Goal: Task Accomplishment & Management: Complete application form

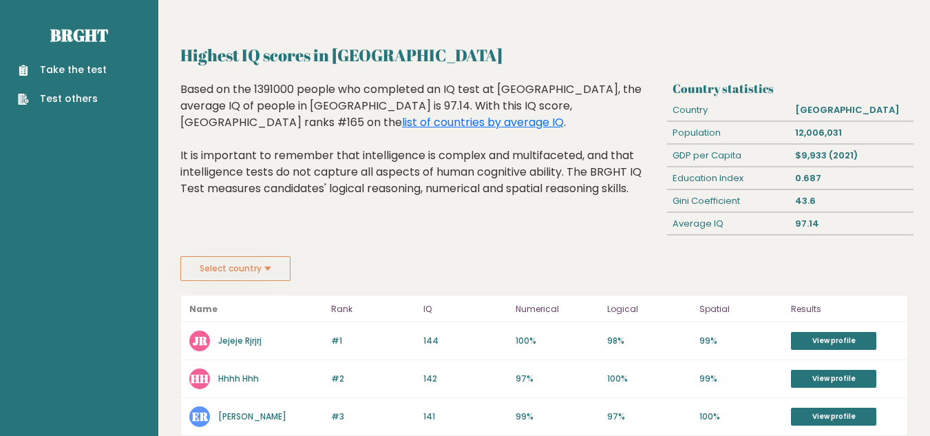
click at [530, 253] on div "Highest IQ scores in Bolivia Based on the 1391000 people who completed an IQ te…" at bounding box center [422, 168] width 492 height 175
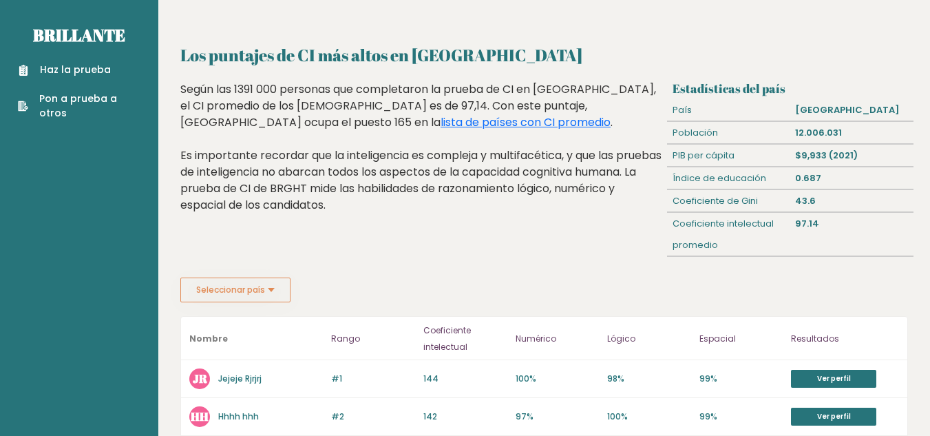
click at [258, 297] on button "Seleccionar país" at bounding box center [235, 289] width 110 height 25
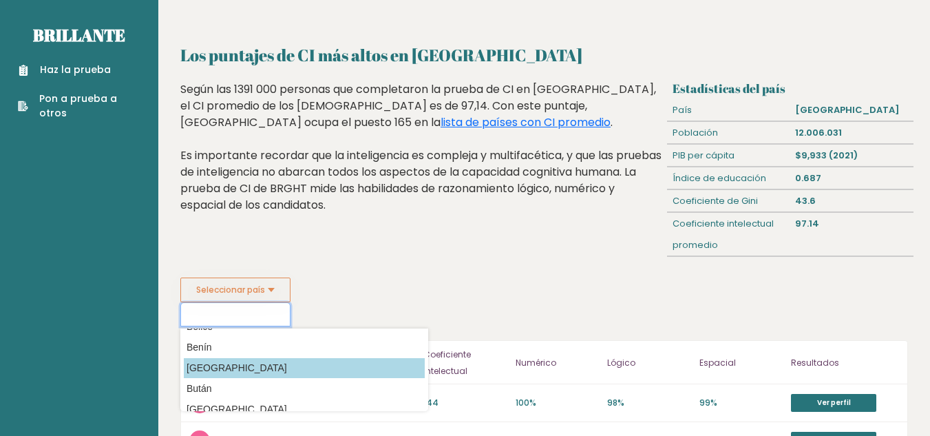
scroll to position [482, 0]
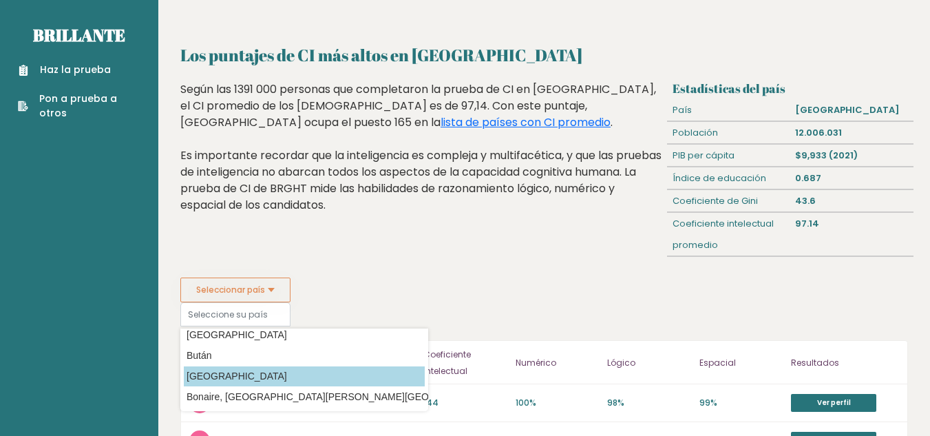
click at [244, 375] on option "[GEOGRAPHIC_DATA]" at bounding box center [304, 376] width 241 height 20
type input "[GEOGRAPHIC_DATA]"
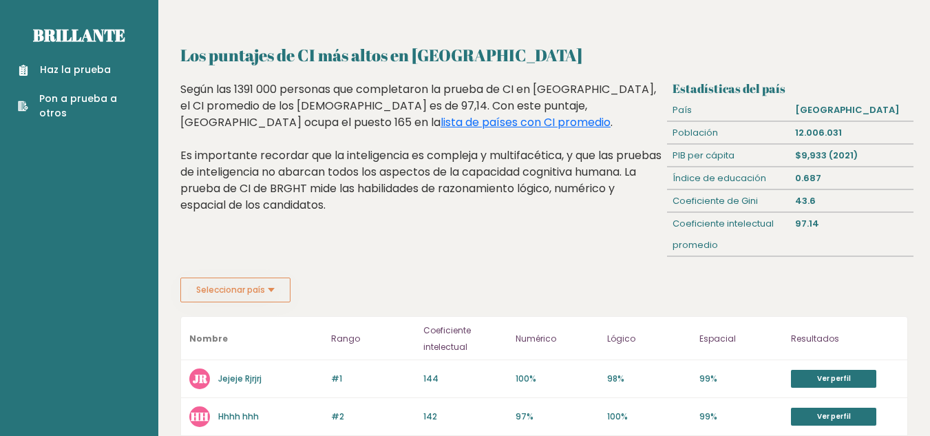
click at [76, 65] on font "Haz la prueba" at bounding box center [75, 70] width 71 height 14
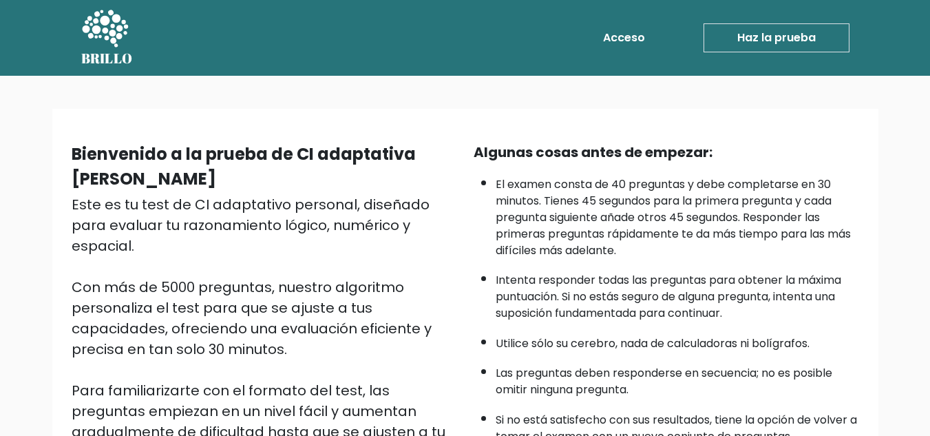
click at [817, 97] on div "Bienvenido a la prueba de CI adaptativa de Bright Este es tu test de CI adaptat…" at bounding box center [465, 355] width 930 height 558
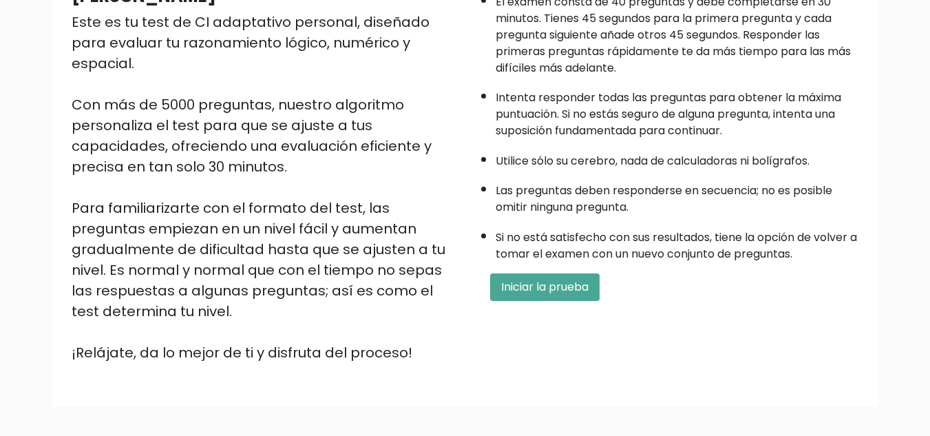
scroll to position [261, 0]
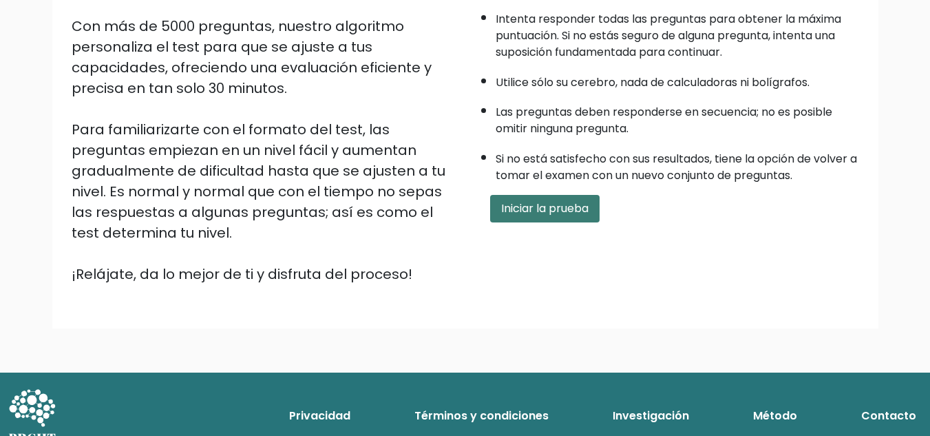
click at [569, 216] on font "Iniciar la prueba" at bounding box center [544, 208] width 87 height 16
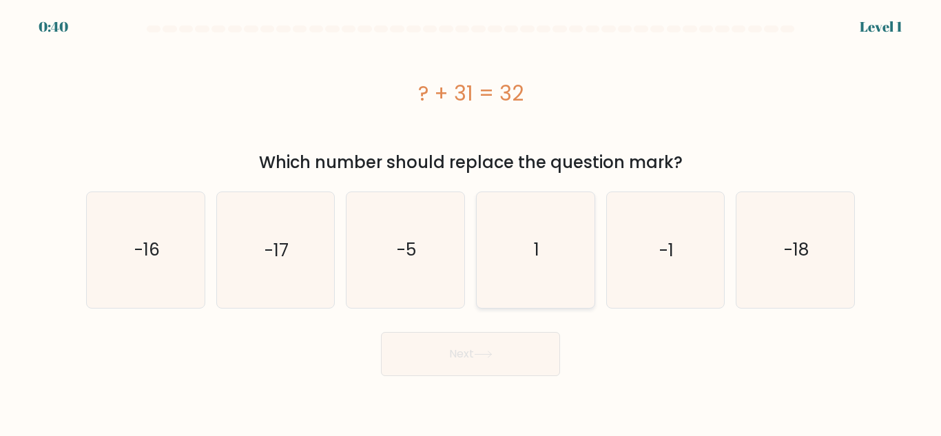
click at [529, 256] on icon "1" at bounding box center [535, 249] width 115 height 115
click at [471, 222] on input "d. 1" at bounding box center [470, 219] width 1 height 3
radio input "true"
click at [515, 361] on button "Next" at bounding box center [470, 354] width 179 height 44
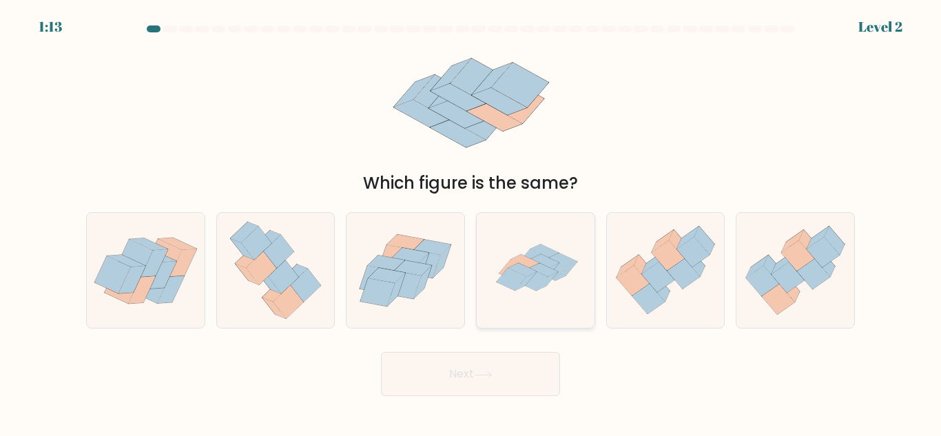
click at [510, 285] on icon at bounding box center [511, 279] width 30 height 23
click at [471, 222] on input "d." at bounding box center [470, 219] width 1 height 3
radio input "true"
click at [528, 370] on button "Next" at bounding box center [470, 374] width 179 height 44
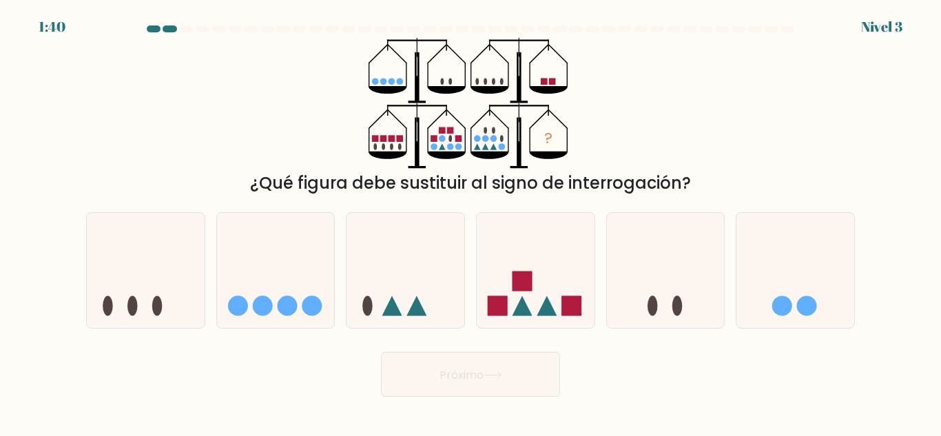
drag, startPoint x: 758, startPoint y: 56, endPoint x: 757, endPoint y: 125, distance: 68.9
click at [757, 125] on div "? ¿Qué figura debe sustituir al signo de interrogación?" at bounding box center [470, 117] width 785 height 158
click at [535, 295] on icon at bounding box center [535, 270] width 118 height 97
click at [471, 222] on input "d." at bounding box center [470, 219] width 1 height 3
radio input "true"
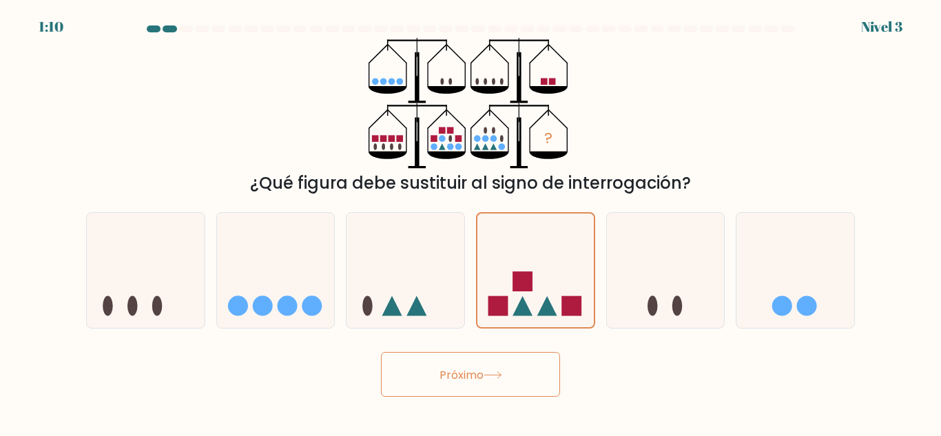
click at [489, 362] on button "Próximo" at bounding box center [470, 374] width 179 height 45
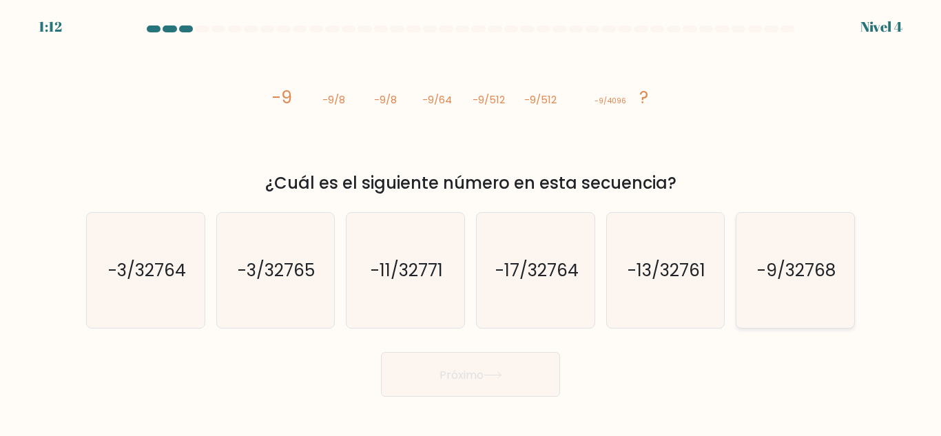
click at [768, 265] on text "-9/32768" at bounding box center [796, 270] width 78 height 24
click at [471, 222] on input "F. -9/32768" at bounding box center [470, 219] width 1 height 3
radio input "true"
click at [493, 373] on icon at bounding box center [492, 375] width 19 height 8
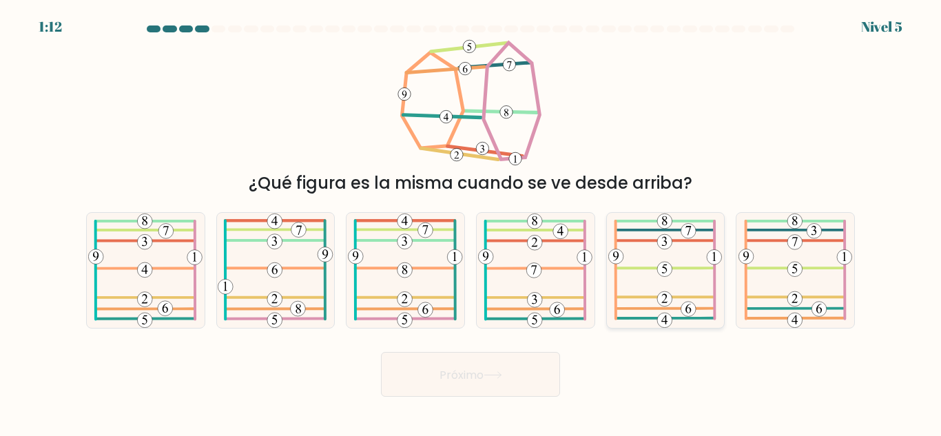
click at [683, 268] on 584 at bounding box center [665, 268] width 98 height 0
click at [471, 222] on input "y." at bounding box center [470, 219] width 1 height 3
radio input "true"
click at [483, 378] on font "Próximo" at bounding box center [461, 374] width 44 height 16
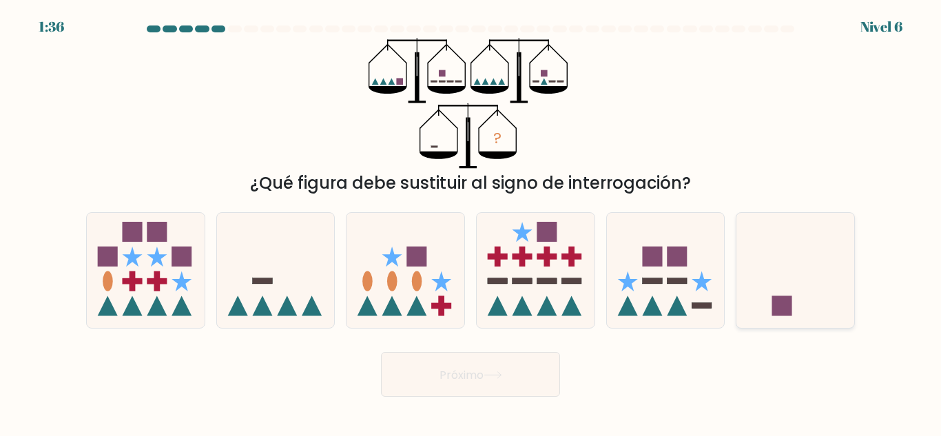
click at [778, 286] on icon at bounding box center [795, 270] width 118 height 97
click at [471, 222] on input "F." at bounding box center [470, 219] width 1 height 3
radio input "true"
click at [485, 361] on button "Próximo" at bounding box center [470, 374] width 179 height 45
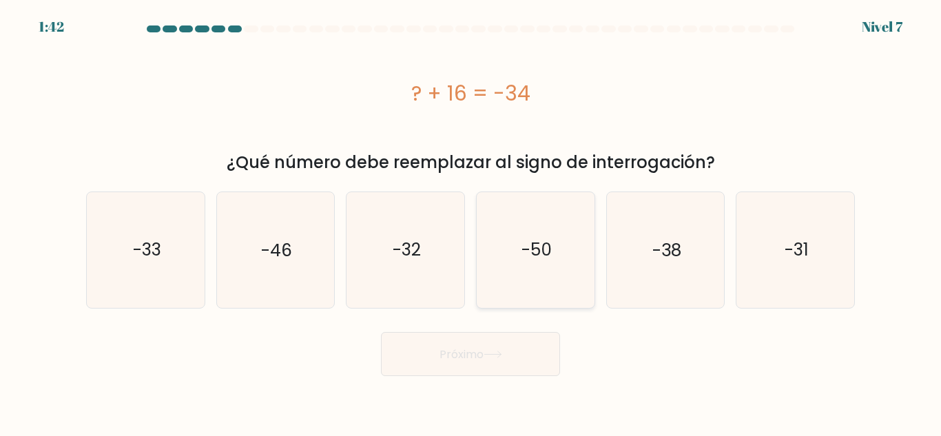
click at [548, 261] on text "-50" at bounding box center [536, 250] width 30 height 24
click at [471, 222] on input "d. -50" at bounding box center [470, 219] width 1 height 3
radio input "true"
click at [496, 360] on button "Próximo" at bounding box center [470, 354] width 179 height 45
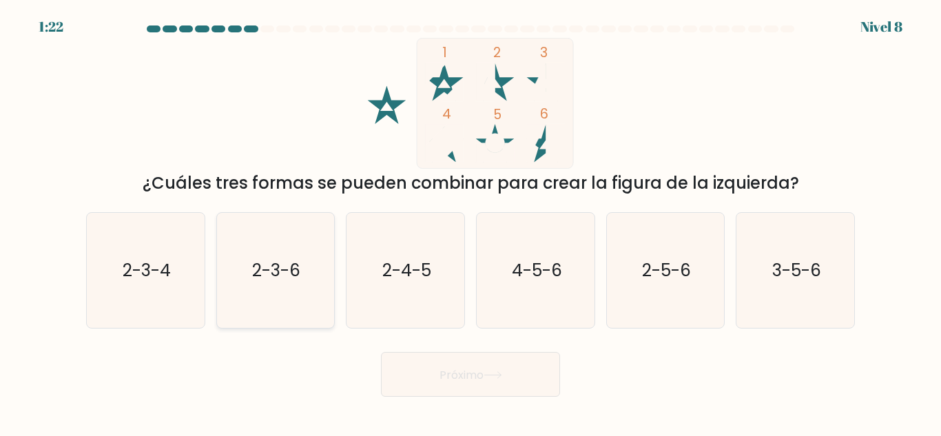
click at [232, 282] on icon "2-3-6" at bounding box center [275, 270] width 115 height 115
click at [470, 222] on input "b. 2-3-6" at bounding box center [470, 219] width 1 height 3
radio input "true"
click at [492, 378] on icon at bounding box center [492, 375] width 19 height 8
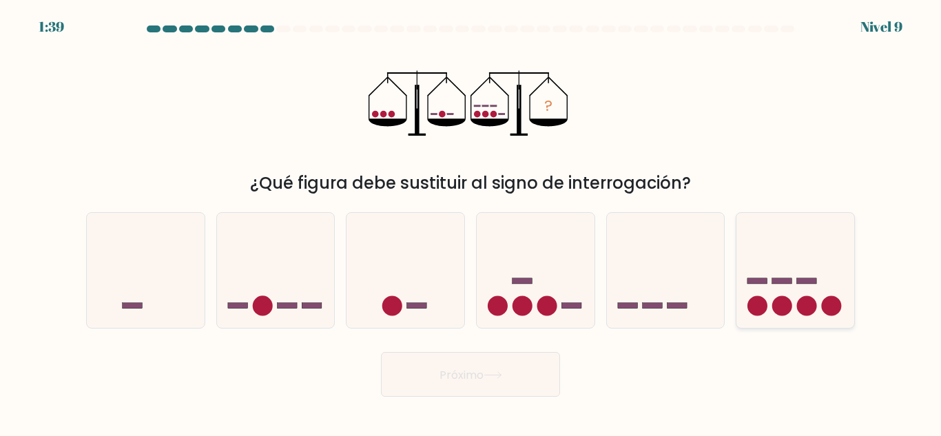
click at [768, 315] on icon at bounding box center [795, 270] width 118 height 97
click at [471, 222] on input "F." at bounding box center [470, 219] width 1 height 3
radio input "true"
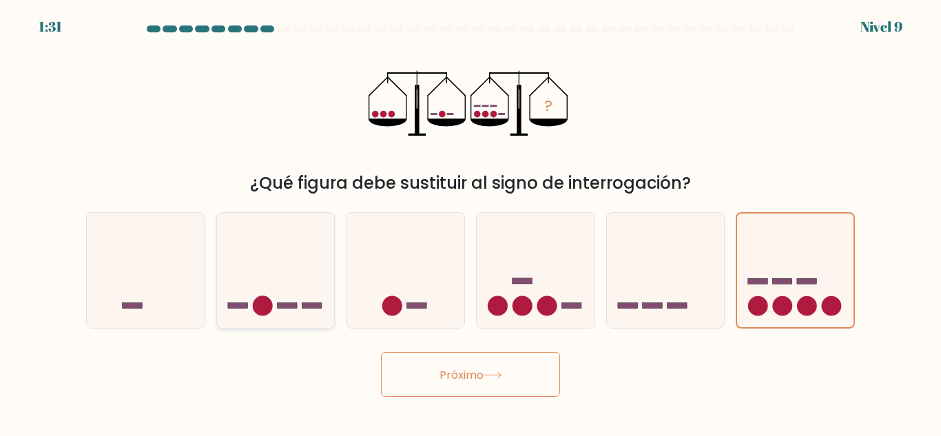
click at [253, 301] on icon at bounding box center [276, 270] width 118 height 97
click at [470, 222] on input "b." at bounding box center [470, 219] width 1 height 3
radio input "true"
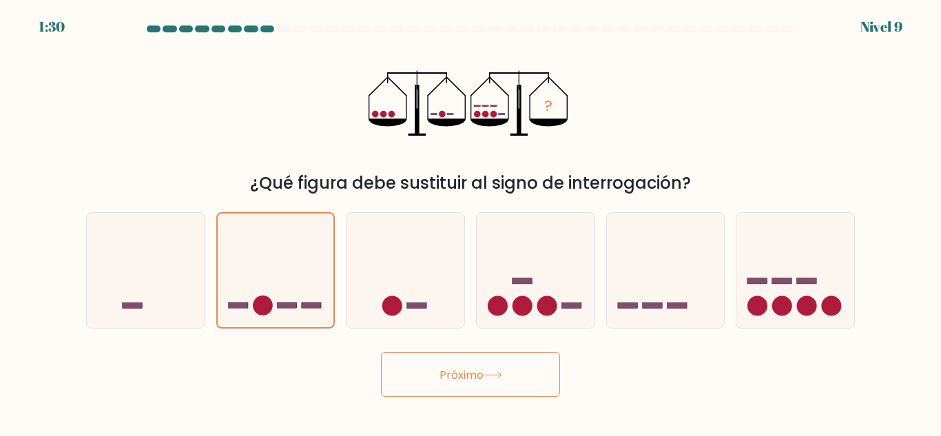
click at [462, 375] on font "Próximo" at bounding box center [461, 374] width 44 height 16
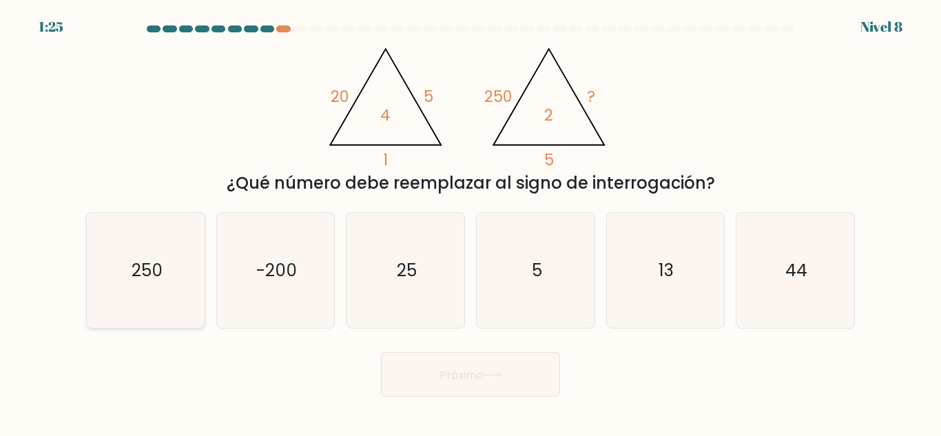
click at [162, 290] on icon "250" at bounding box center [145, 270] width 115 height 115
click at [470, 222] on input "a. 250" at bounding box center [470, 219] width 1 height 3
radio input "true"
click at [487, 387] on button "Próximo" at bounding box center [470, 374] width 179 height 45
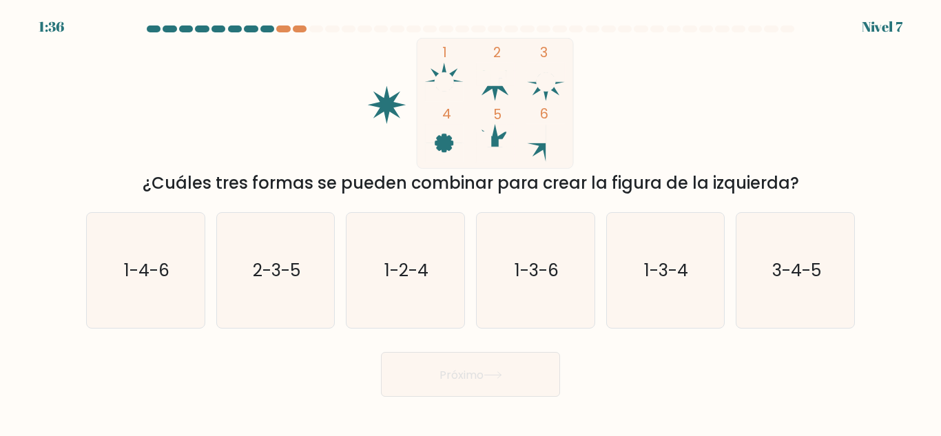
click at [434, 137] on icon at bounding box center [444, 133] width 39 height 19
click at [642, 257] on icon "1-3-4" at bounding box center [664, 270] width 115 height 115
click at [471, 222] on input "y. 1-3-4" at bounding box center [470, 219] width 1 height 3
radio input "true"
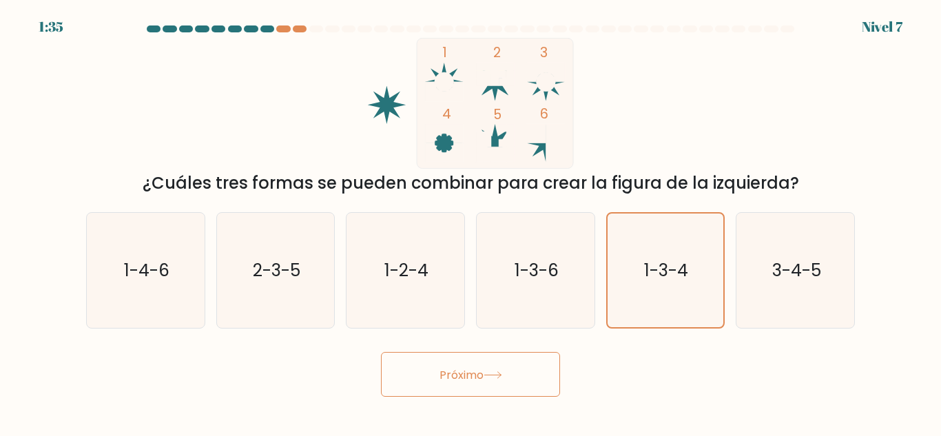
drag, startPoint x: 522, startPoint y: 403, endPoint x: 504, endPoint y: 390, distance: 22.6
click at [515, 402] on body "1:35 Nivel 7" at bounding box center [470, 218] width 941 height 436
click at [500, 384] on button "Próximo" at bounding box center [470, 374] width 179 height 45
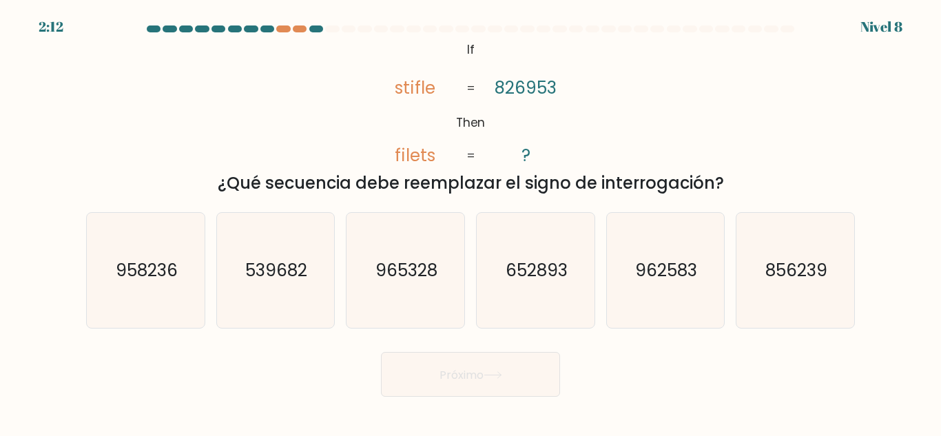
click at [775, 130] on div "@import url('https://fonts.googleapis.com/css?family=Abril+Fatface:400,100,100i…" at bounding box center [470, 117] width 785 height 158
click at [797, 272] on text "856239" at bounding box center [796, 270] width 62 height 24
click at [471, 222] on input "F. 856239" at bounding box center [470, 219] width 1 height 3
radio input "true"
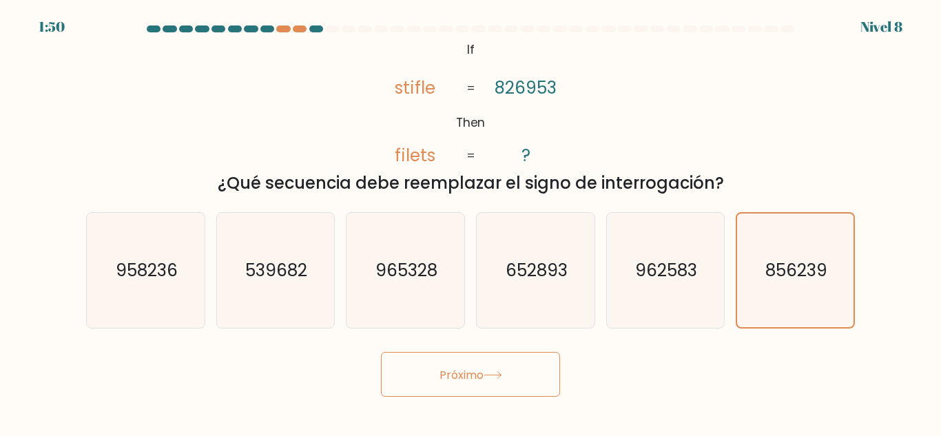
click at [472, 373] on font "Próximo" at bounding box center [461, 374] width 44 height 16
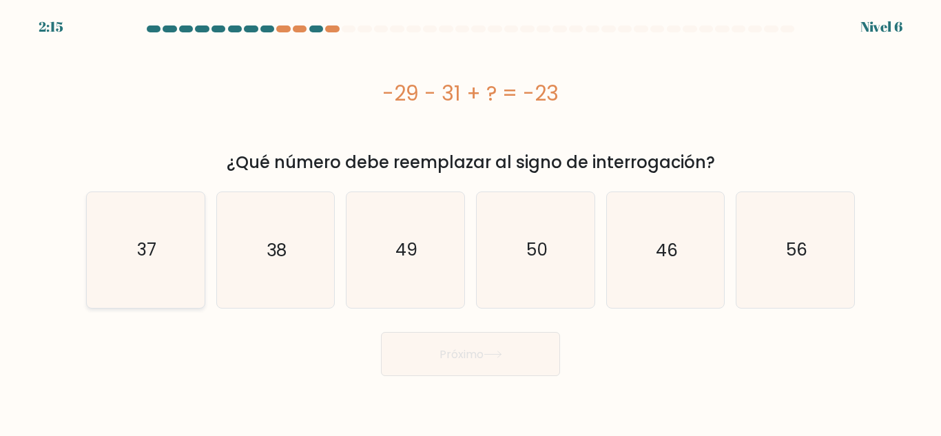
drag, startPoint x: 187, startPoint y: 231, endPoint x: 253, endPoint y: 300, distance: 95.4
click at [187, 233] on icon "37" at bounding box center [145, 249] width 115 height 115
click at [470, 222] on input "a. 37" at bounding box center [470, 219] width 1 height 3
radio input "true"
click at [463, 359] on font "Próximo" at bounding box center [461, 354] width 44 height 16
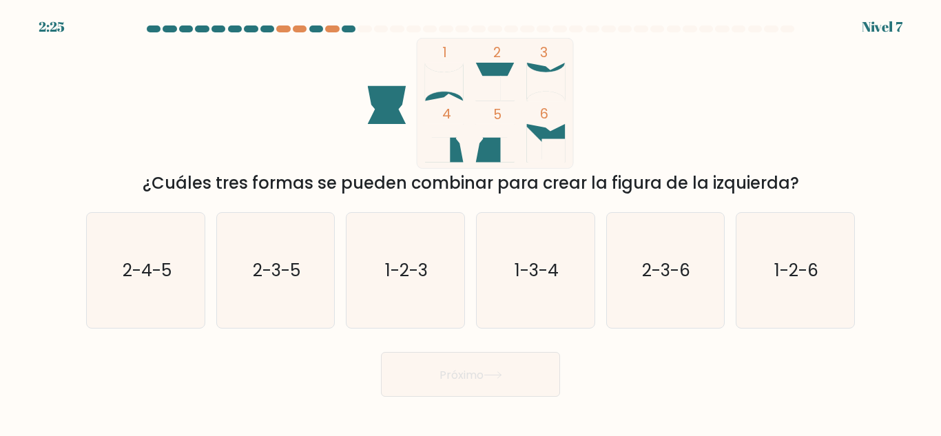
drag, startPoint x: 132, startPoint y: 289, endPoint x: 331, endPoint y: 342, distance: 206.8
click at [133, 289] on icon "2-4-5" at bounding box center [145, 270] width 115 height 115
click at [470, 222] on input "a. 2-4-5" at bounding box center [470, 219] width 1 height 3
radio input "true"
click at [455, 392] on button "Próximo" at bounding box center [470, 374] width 179 height 45
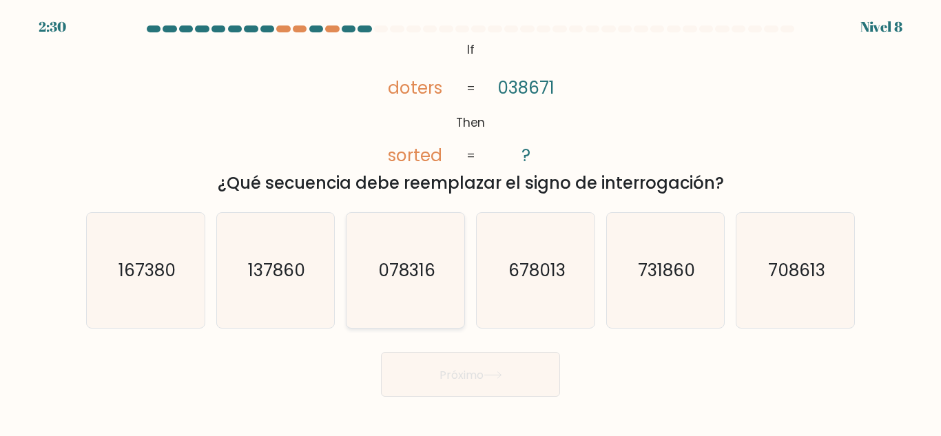
click at [456, 275] on icon "078316" at bounding box center [405, 270] width 115 height 115
click at [470, 222] on input "do. 078316" at bounding box center [470, 219] width 1 height 3
radio input "true"
click at [472, 379] on font "Próximo" at bounding box center [461, 374] width 44 height 16
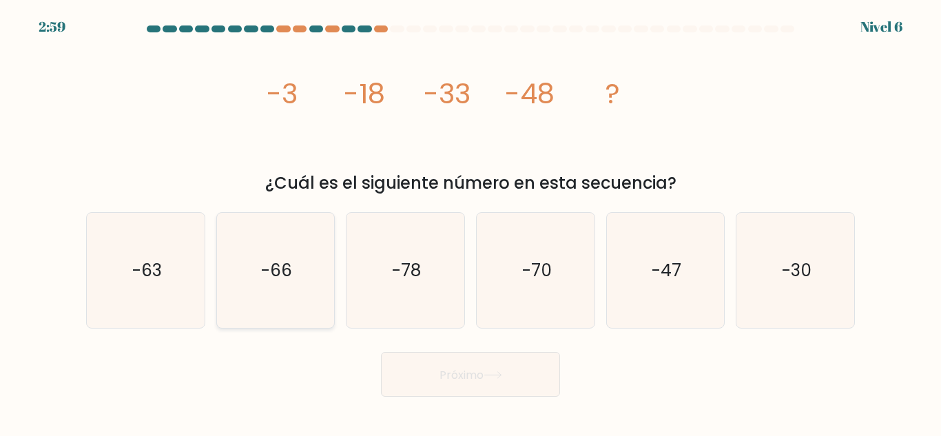
click at [272, 306] on icon "-66" at bounding box center [275, 270] width 115 height 115
click at [470, 222] on input "b. -66" at bounding box center [470, 219] width 1 height 3
radio input "true"
click at [461, 374] on font "Próximo" at bounding box center [461, 374] width 44 height 16
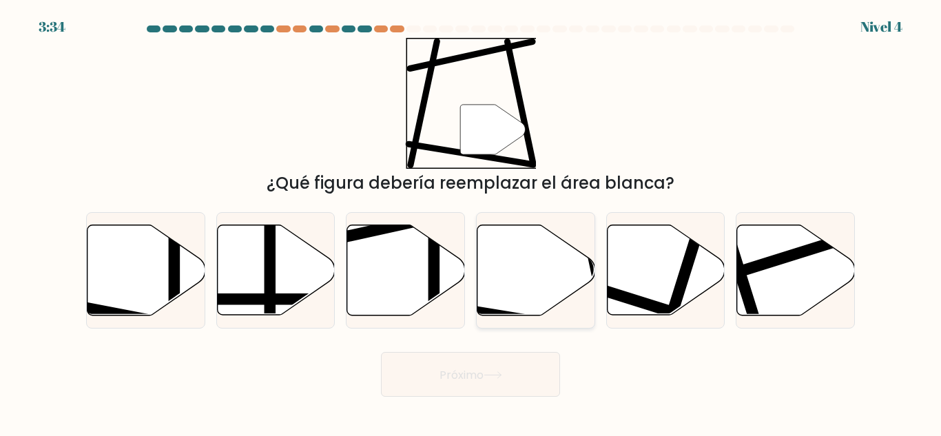
click at [512, 288] on icon at bounding box center [536, 270] width 118 height 90
click at [471, 222] on input "d." at bounding box center [470, 219] width 1 height 3
radio input "true"
click at [483, 381] on font "Próximo" at bounding box center [461, 374] width 44 height 16
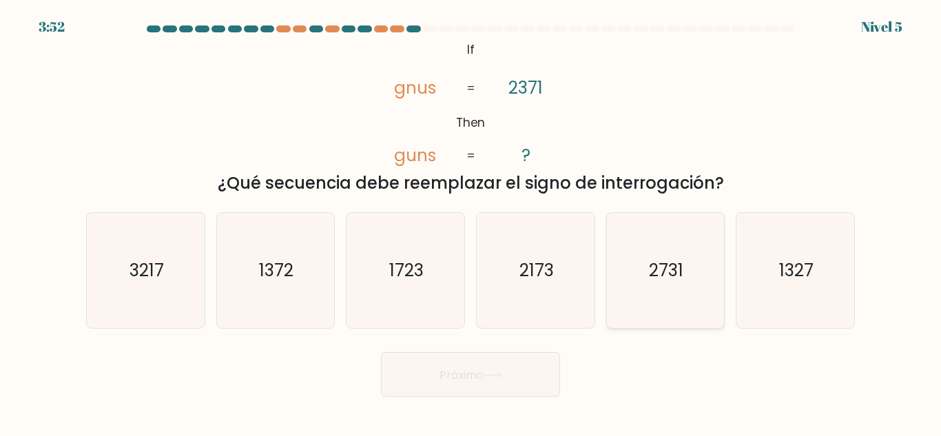
click at [646, 282] on icon "2731" at bounding box center [664, 270] width 115 height 115
click at [471, 222] on input "y. 2731" at bounding box center [470, 219] width 1 height 3
radio input "true"
click at [490, 374] on icon at bounding box center [492, 375] width 19 height 8
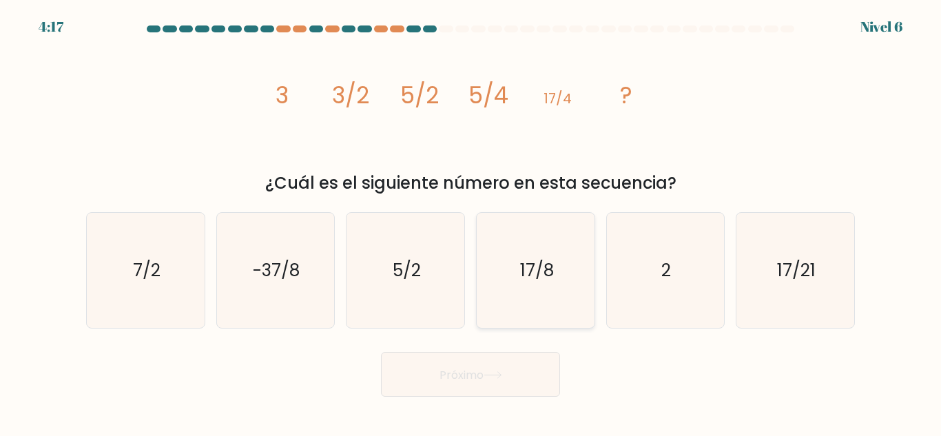
click at [545, 297] on icon "17/8" at bounding box center [535, 270] width 115 height 115
click at [471, 222] on input "d. 17/8" at bounding box center [470, 219] width 1 height 3
radio input "true"
click at [518, 363] on button "Próximo" at bounding box center [470, 374] width 179 height 45
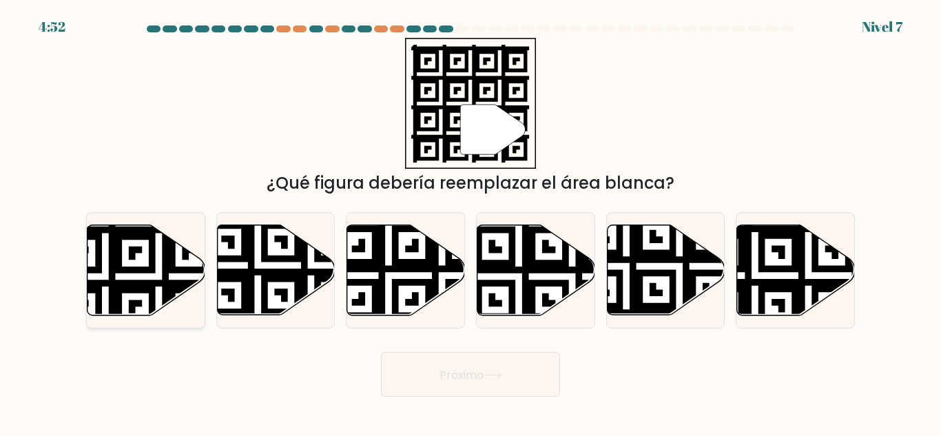
click at [162, 258] on icon at bounding box center [105, 222] width 213 height 213
click at [470, 222] on input "a." at bounding box center [470, 219] width 1 height 3
radio input "true"
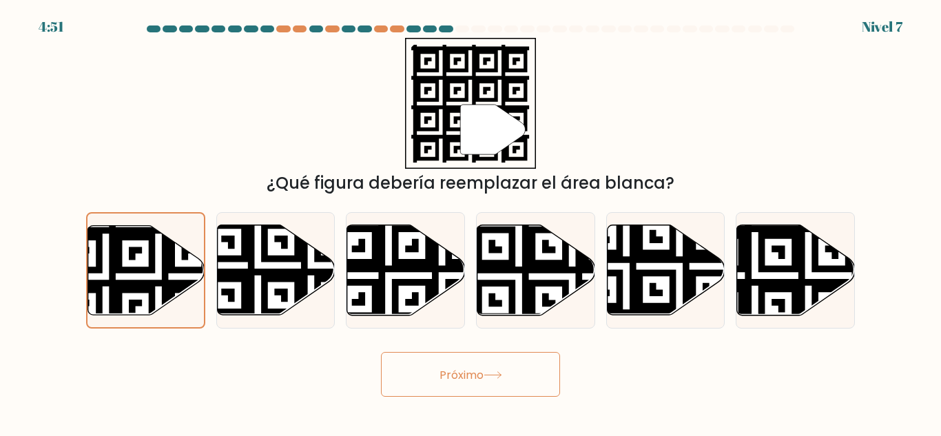
click at [512, 381] on button "Próximo" at bounding box center [470, 374] width 179 height 45
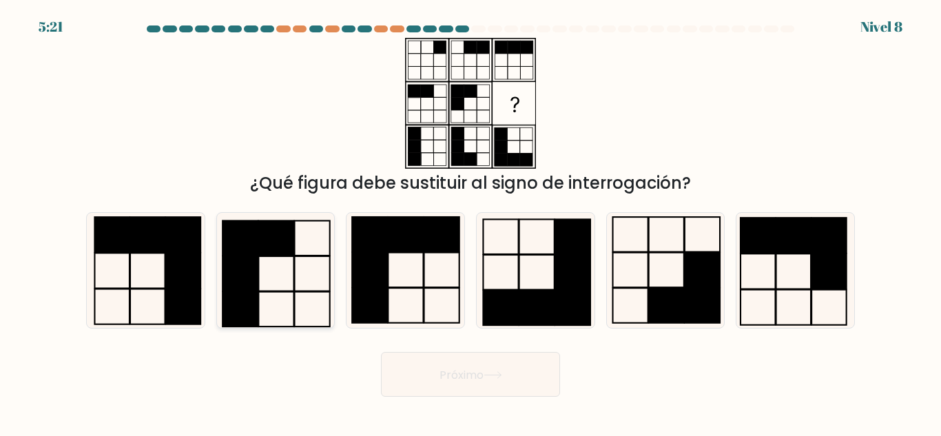
click at [289, 268] on icon at bounding box center [275, 270] width 115 height 115
click at [470, 222] on input "b." at bounding box center [470, 219] width 1 height 3
radio input "true"
click at [452, 384] on button "Próximo" at bounding box center [470, 374] width 179 height 45
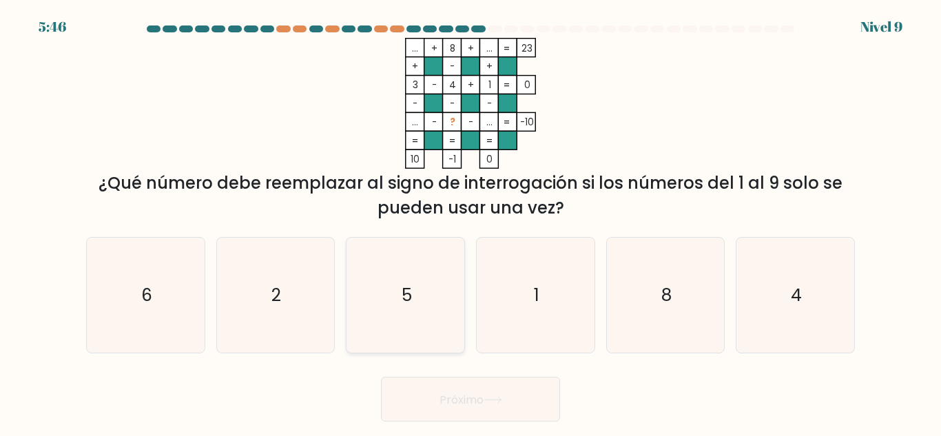
click at [459, 293] on icon "5" at bounding box center [405, 295] width 115 height 115
click at [470, 222] on input "do. 5" at bounding box center [470, 219] width 1 height 3
radio input "true"
click at [534, 298] on text "1" at bounding box center [537, 295] width 6 height 24
click at [471, 222] on input "d. 1" at bounding box center [470, 219] width 1 height 3
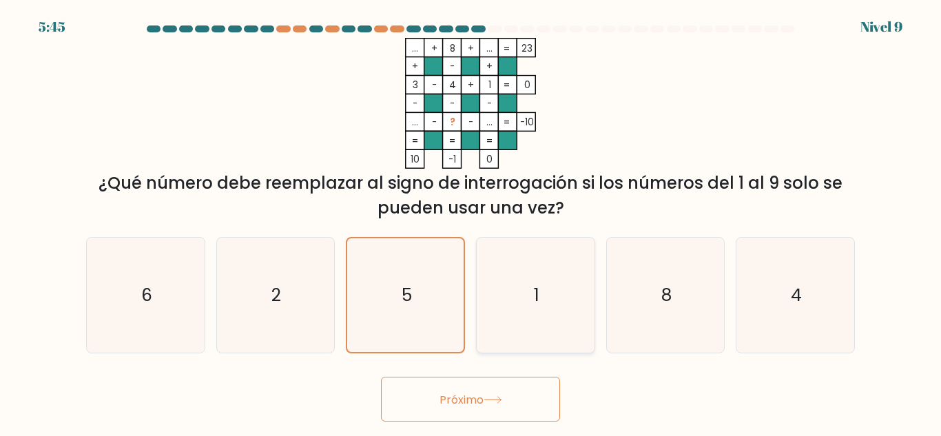
radio input "true"
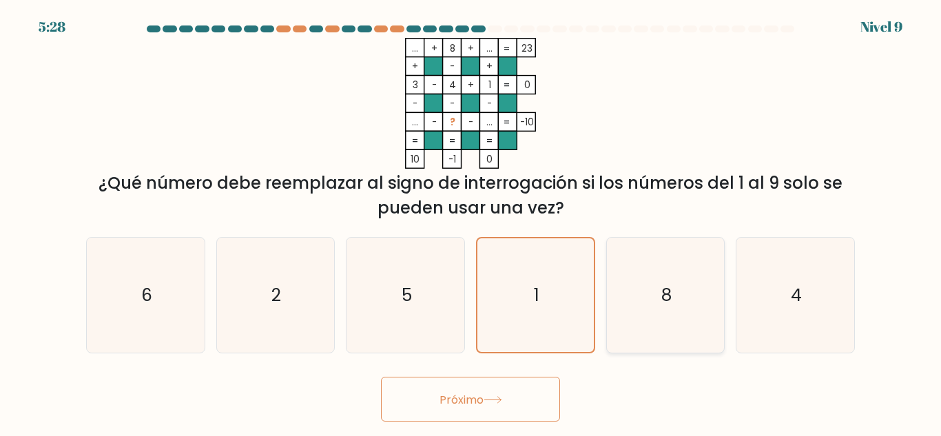
click at [647, 315] on icon "8" at bounding box center [664, 295] width 115 height 115
click at [471, 222] on input "y. 8" at bounding box center [470, 219] width 1 height 3
radio input "true"
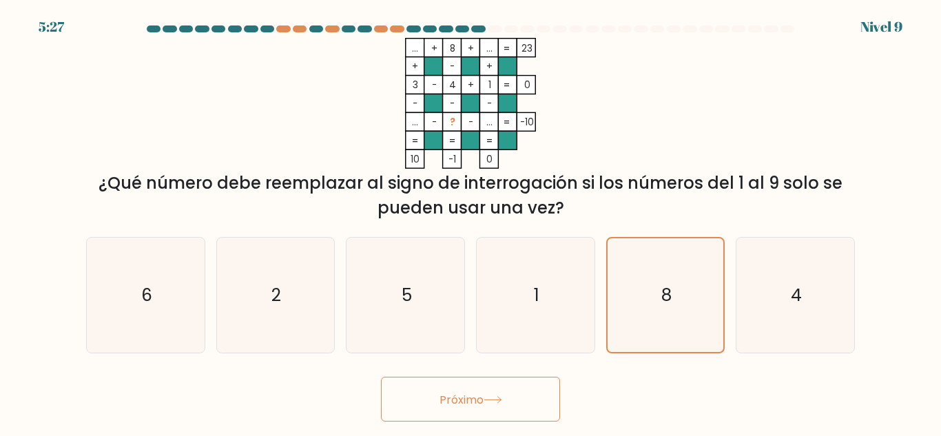
click at [458, 397] on font "Próximo" at bounding box center [461, 399] width 44 height 16
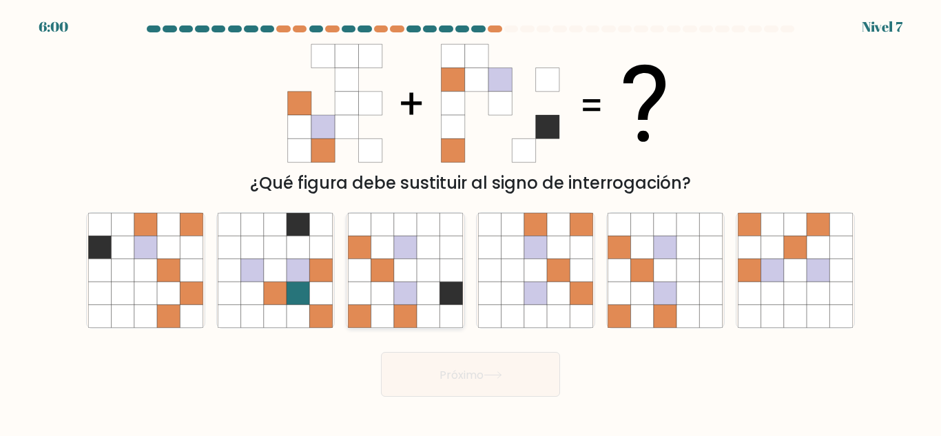
click at [450, 280] on icon at bounding box center [451, 270] width 23 height 23
click at [470, 222] on input "do." at bounding box center [470, 219] width 1 height 3
radio input "true"
click at [539, 397] on button "Próximo" at bounding box center [470, 374] width 179 height 45
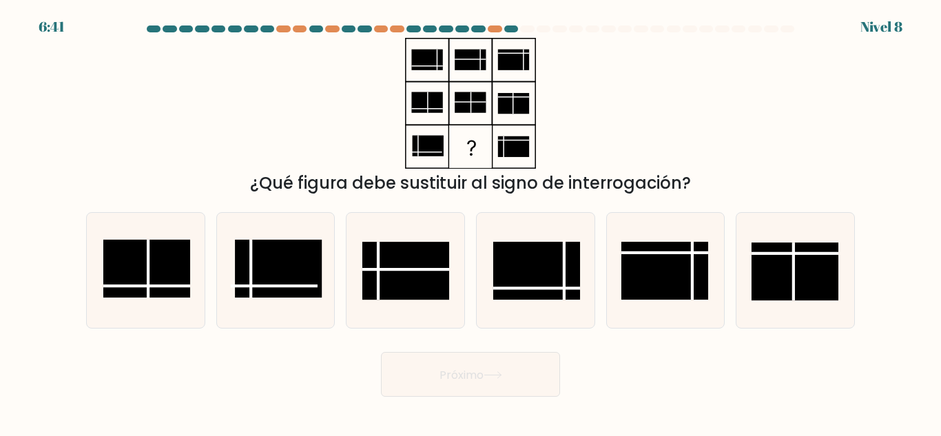
drag, startPoint x: 532, startPoint y: 390, endPoint x: 533, endPoint y: 372, distance: 18.6
click at [533, 372] on button "Próximo" at bounding box center [470, 374] width 179 height 45
click at [527, 394] on button "Próximo" at bounding box center [470, 374] width 179 height 45
click at [395, 287] on rect at bounding box center [405, 271] width 87 height 58
click at [470, 222] on input "do." at bounding box center [470, 219] width 1 height 3
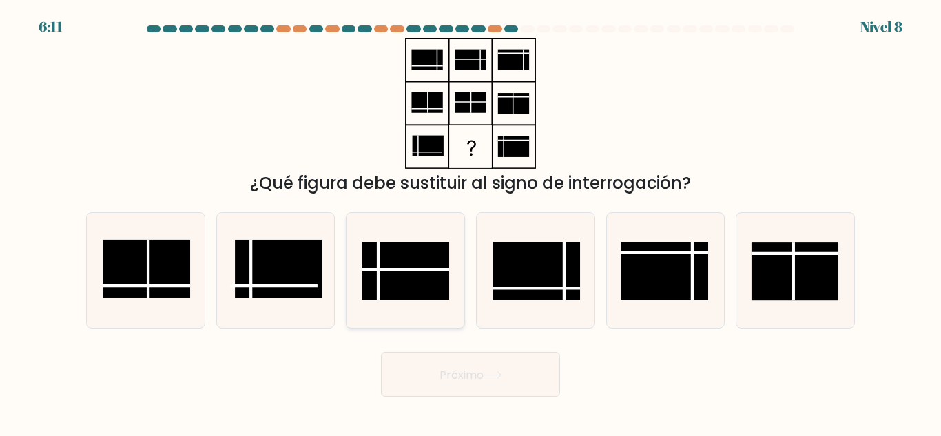
radio input "true"
click at [439, 379] on font "Próximo" at bounding box center [461, 374] width 44 height 16
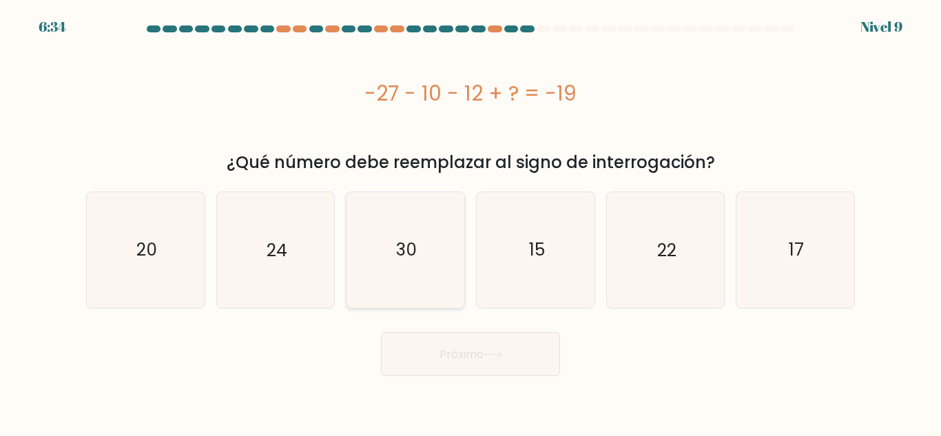
click at [399, 254] on text "30" at bounding box center [406, 250] width 21 height 24
click at [470, 222] on input "do. 30" at bounding box center [470, 219] width 1 height 3
radio input "true"
click at [463, 369] on button "Próximo" at bounding box center [470, 354] width 179 height 45
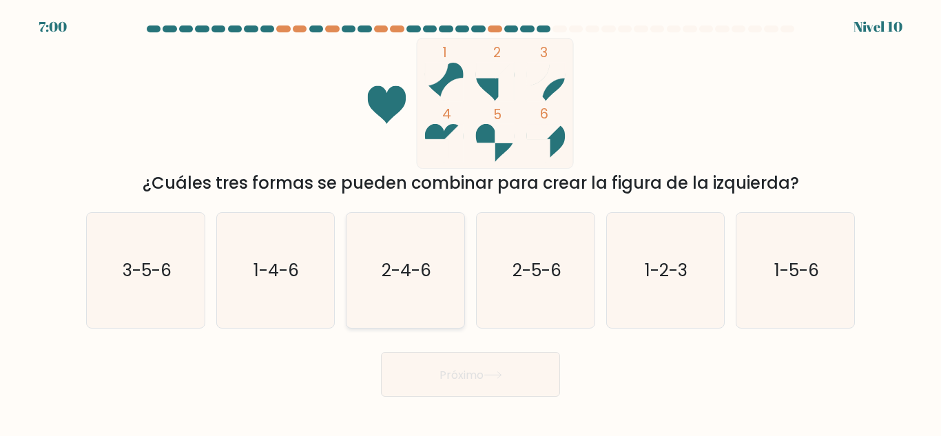
drag, startPoint x: 417, startPoint y: 271, endPoint x: 439, endPoint y: 297, distance: 34.7
click at [418, 271] on text "2-4-6" at bounding box center [406, 270] width 50 height 24
click at [470, 222] on input "do. 2-4-6" at bounding box center [470, 219] width 1 height 3
radio input "true"
click at [467, 374] on font "Próximo" at bounding box center [461, 374] width 44 height 16
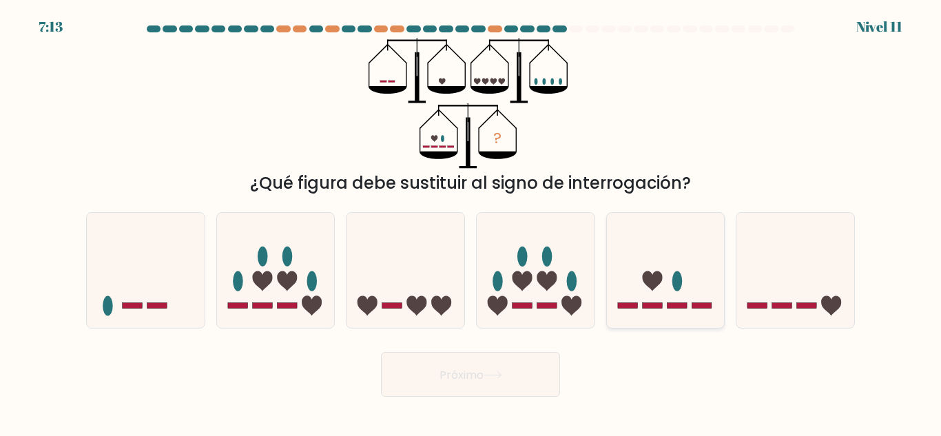
click at [651, 287] on icon at bounding box center [652, 281] width 20 height 20
click at [471, 222] on input "y." at bounding box center [470, 219] width 1 height 3
radio input "true"
click at [499, 377] on icon at bounding box center [492, 375] width 19 height 8
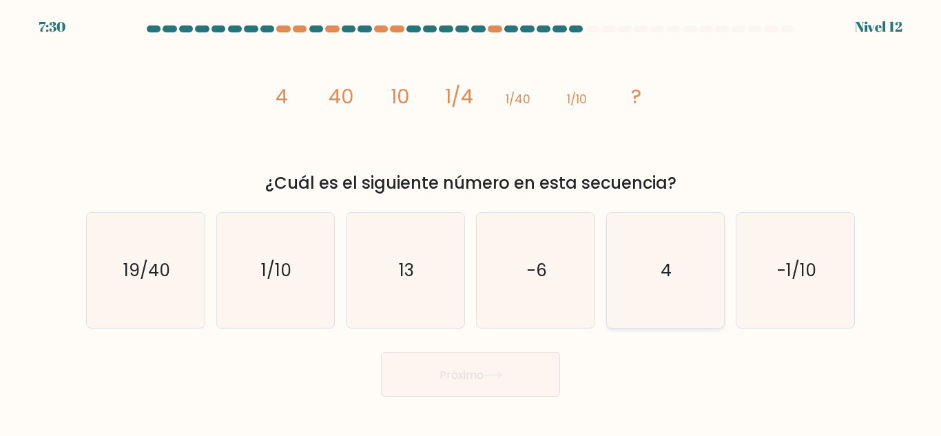
click at [651, 278] on icon "4" at bounding box center [664, 270] width 115 height 115
click at [471, 222] on input "y. 4" at bounding box center [470, 219] width 1 height 3
radio input "true"
click at [453, 370] on font "Próximo" at bounding box center [461, 374] width 44 height 16
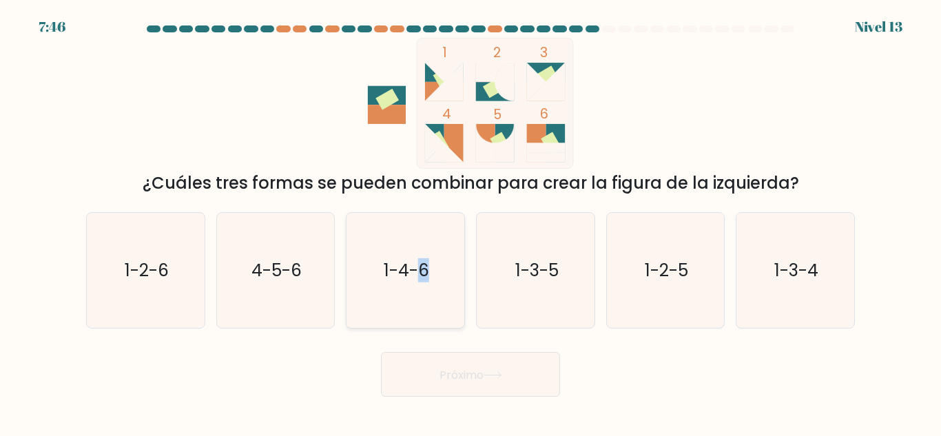
drag, startPoint x: 423, startPoint y: 285, endPoint x: 442, endPoint y: 295, distance: 20.9
click at [437, 291] on icon "1-4-6" at bounding box center [405, 270] width 115 height 115
click at [470, 222] on input "do. 1-4-6" at bounding box center [470, 219] width 1 height 3
radio input "true"
click at [484, 395] on button "Próximo" at bounding box center [470, 374] width 179 height 45
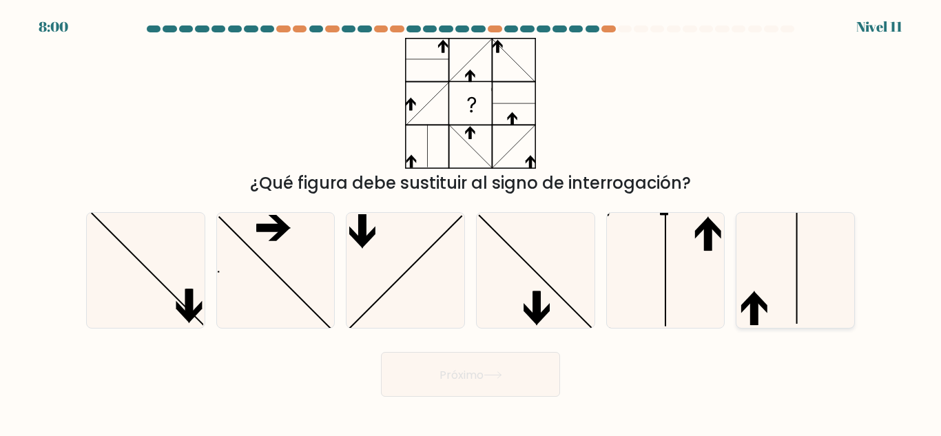
click at [778, 272] on icon at bounding box center [794, 270] width 115 height 115
click at [471, 222] on input "F." at bounding box center [470, 219] width 1 height 3
radio input "true"
click at [476, 393] on button "Próximo" at bounding box center [470, 374] width 179 height 45
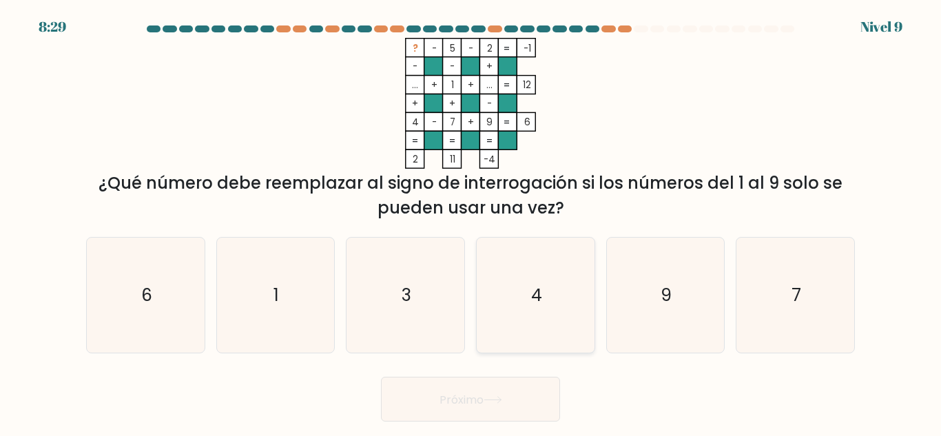
click at [505, 304] on icon "4" at bounding box center [535, 295] width 115 height 115
click at [471, 222] on input "d. 4" at bounding box center [470, 219] width 1 height 3
radio input "true"
click at [481, 384] on button "Próximo" at bounding box center [470, 399] width 179 height 45
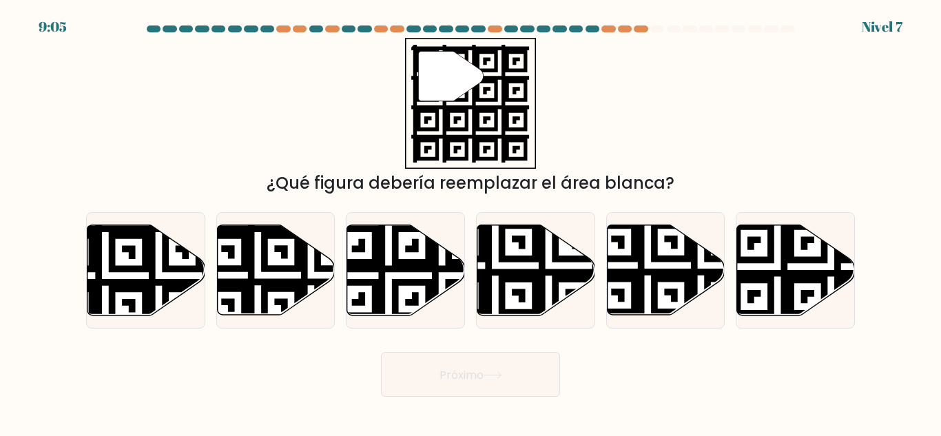
click at [485, 70] on icon at bounding box center [470, 104] width 118 height 118
drag, startPoint x: 501, startPoint y: 238, endPoint x: 595, endPoint y: 185, distance: 107.9
click at [595, 185] on form "a." at bounding box center [470, 210] width 941 height 371
click at [636, 251] on icon at bounding box center [700, 318] width 213 height 213
click at [471, 222] on input "y." at bounding box center [470, 219] width 1 height 3
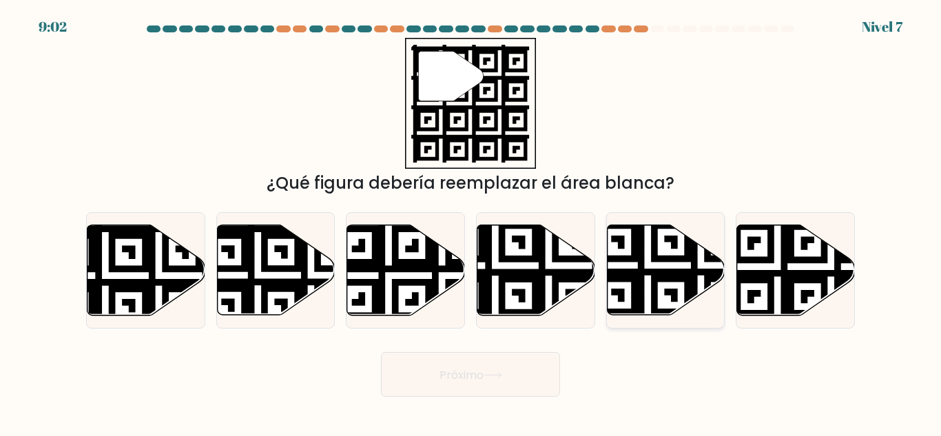
radio input "true"
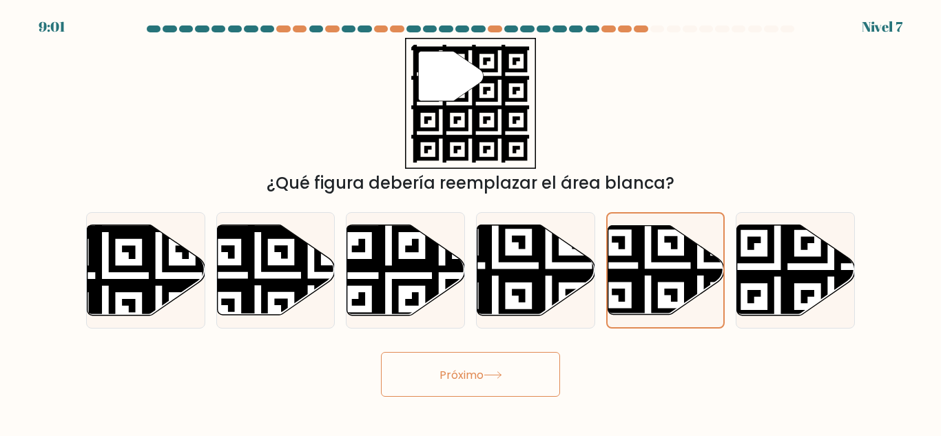
click at [571, 355] on div "Próximo" at bounding box center [470, 371] width 785 height 52
click at [567, 357] on div "Próximo" at bounding box center [470, 371] width 785 height 52
click at [558, 363] on div "Próximo" at bounding box center [470, 371] width 785 height 52
click at [529, 385] on button "Próximo" at bounding box center [470, 374] width 179 height 45
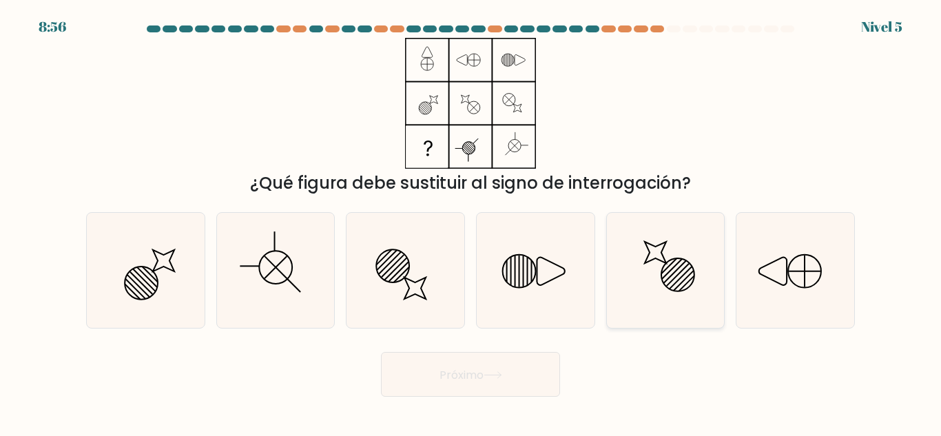
click at [630, 288] on icon at bounding box center [664, 270] width 115 height 115
click at [471, 222] on input "y." at bounding box center [470, 219] width 1 height 3
radio input "true"
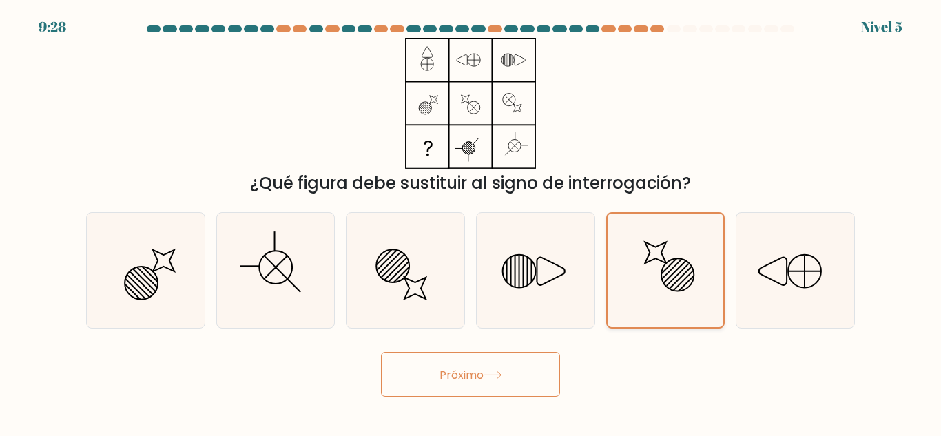
click at [646, 305] on icon at bounding box center [665, 270] width 114 height 114
click at [471, 222] on input "y." at bounding box center [470, 219] width 1 height 3
click at [534, 363] on button "Próximo" at bounding box center [470, 374] width 179 height 45
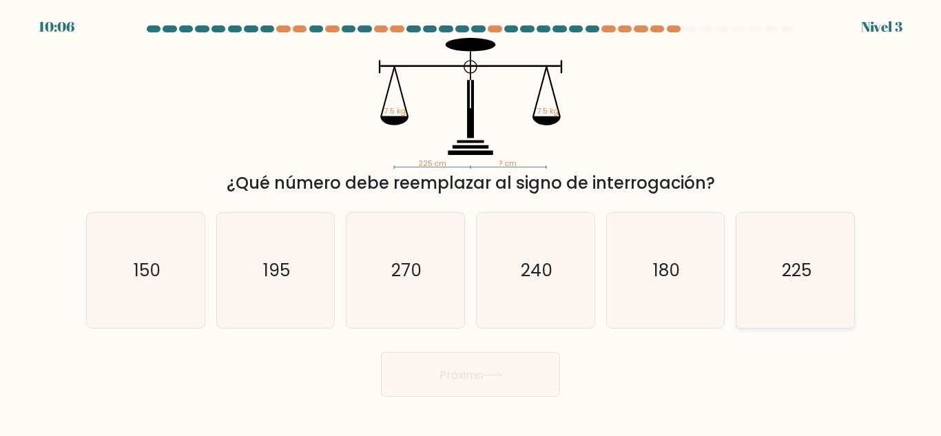
click at [755, 278] on icon "225" at bounding box center [794, 270] width 115 height 115
click at [471, 222] on input "F. 225" at bounding box center [470, 219] width 1 height 3
radio input "true"
click at [483, 378] on font "Próximo" at bounding box center [461, 374] width 44 height 16
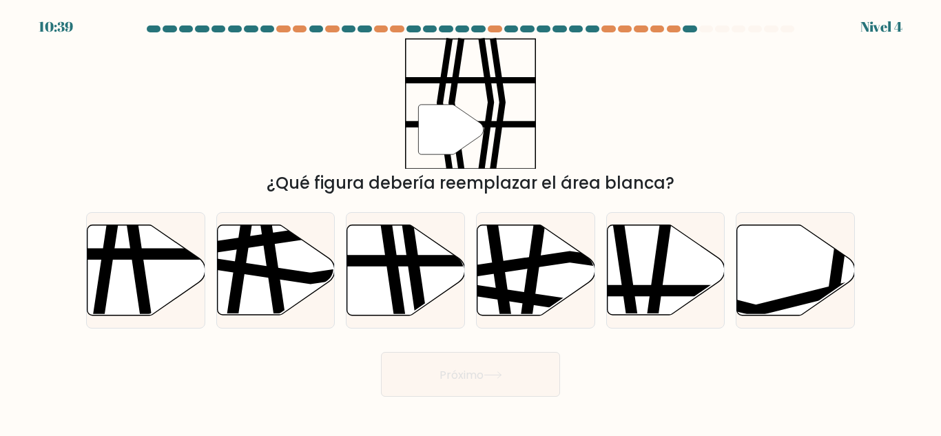
click at [341, 263] on div "do." at bounding box center [405, 270] width 130 height 116
click at [310, 272] on icon at bounding box center [276, 270] width 118 height 90
click at [470, 222] on input "b." at bounding box center [470, 219] width 1 height 3
radio input "true"
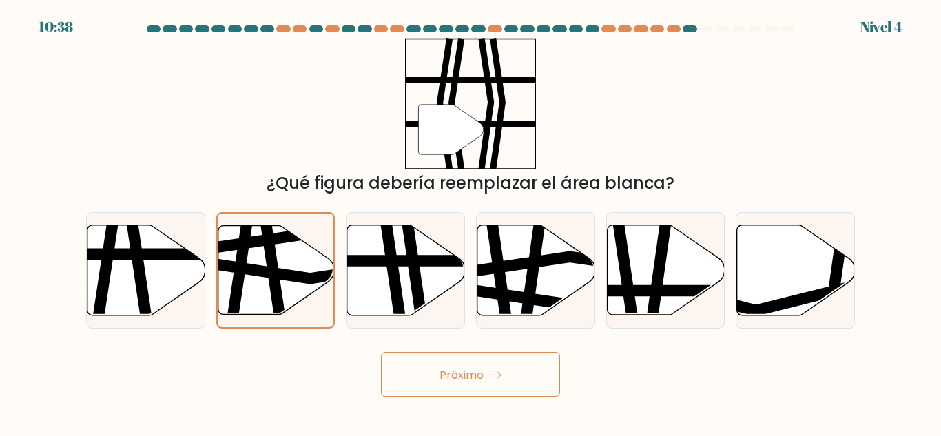
click at [483, 376] on font "Próximo" at bounding box center [461, 374] width 44 height 16
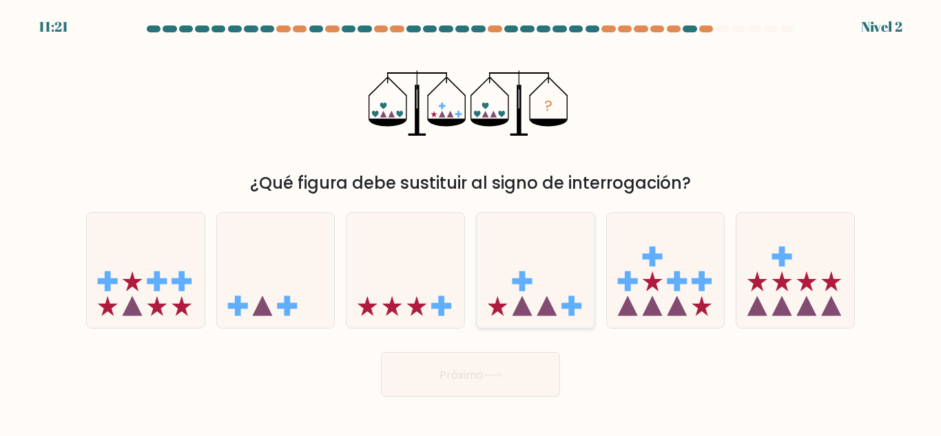
click at [518, 308] on icon at bounding box center [522, 306] width 20 height 20
click at [471, 222] on input "d." at bounding box center [470, 219] width 1 height 3
radio input "true"
click at [494, 392] on button "Próximo" at bounding box center [470, 374] width 179 height 45
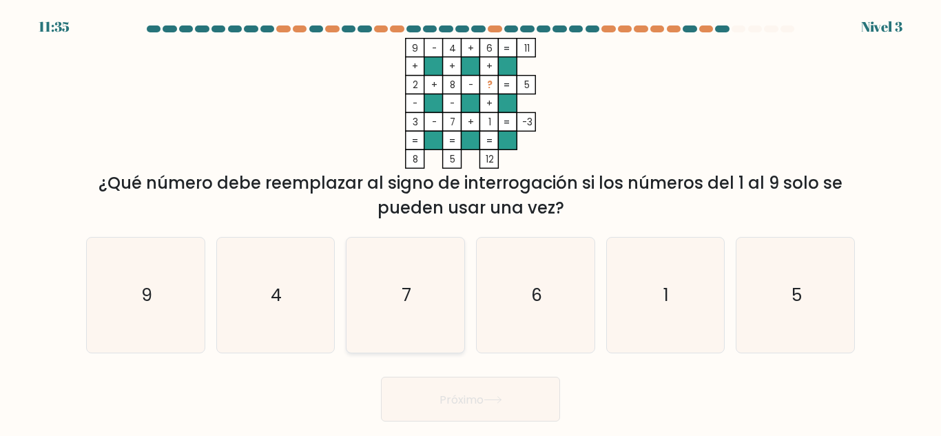
click at [396, 309] on icon "7" at bounding box center [405, 295] width 115 height 115
click at [470, 222] on input "do. 7" at bounding box center [470, 219] width 1 height 3
radio input "true"
click at [544, 398] on button "Próximo" at bounding box center [470, 399] width 179 height 45
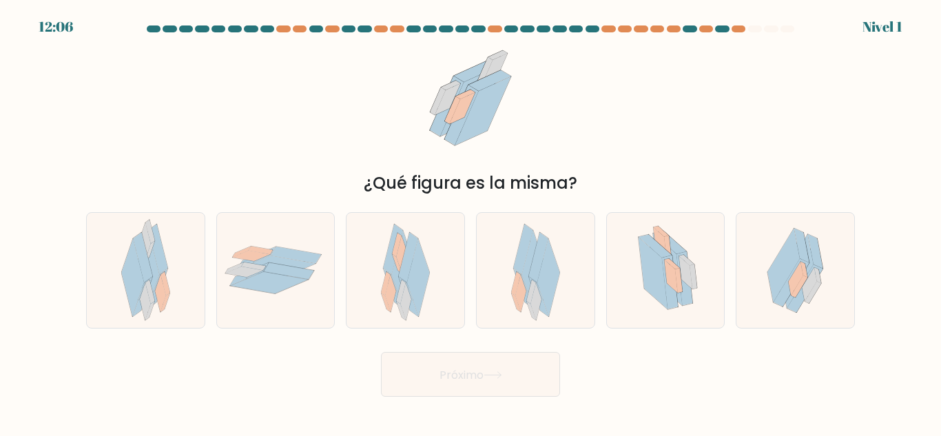
drag, startPoint x: 563, startPoint y: 314, endPoint x: 525, endPoint y: 358, distance: 58.6
click at [609, 370] on form at bounding box center [470, 210] width 941 height 371
click at [177, 264] on div at bounding box center [145, 270] width 119 height 116
click at [470, 222] on input "a." at bounding box center [470, 219] width 1 height 3
radio input "true"
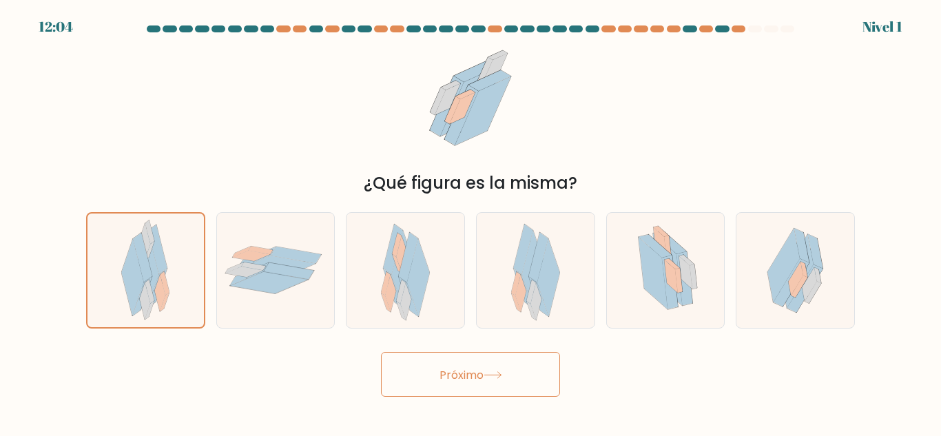
click at [496, 388] on button "Próximo" at bounding box center [470, 374] width 179 height 45
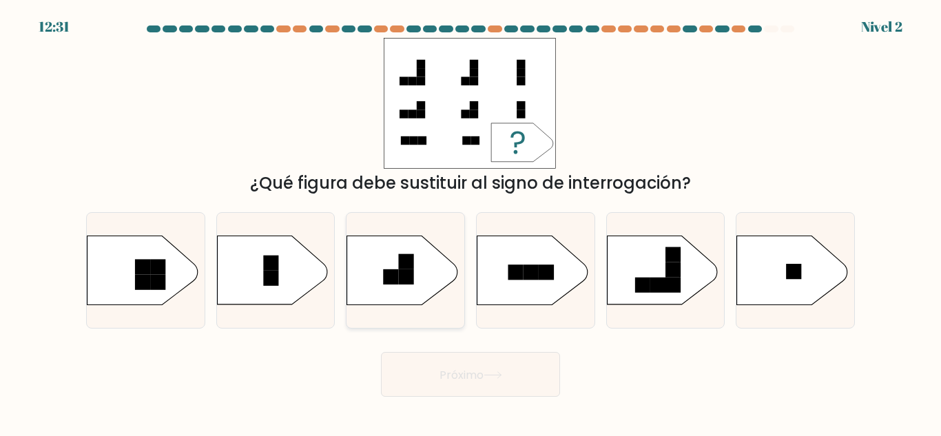
click at [414, 282] on icon at bounding box center [402, 270] width 110 height 69
click at [470, 222] on input "do." at bounding box center [470, 219] width 1 height 3
radio input "true"
click at [458, 359] on button "Próximo" at bounding box center [470, 374] width 179 height 45
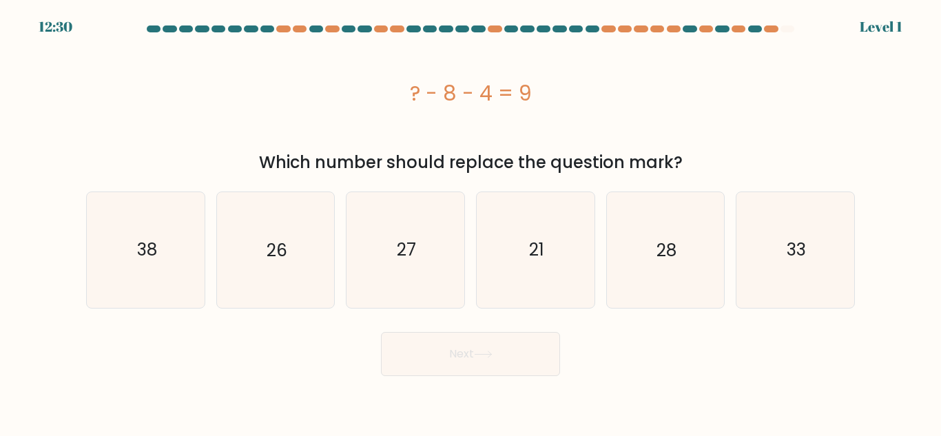
click at [461, 366] on button "Next" at bounding box center [470, 354] width 179 height 44
click at [768, 349] on div "Próximo" at bounding box center [470, 351] width 785 height 52
click at [553, 253] on icon "21" at bounding box center [535, 249] width 115 height 115
click at [471, 222] on input "d. 21" at bounding box center [470, 219] width 1 height 3
radio input "true"
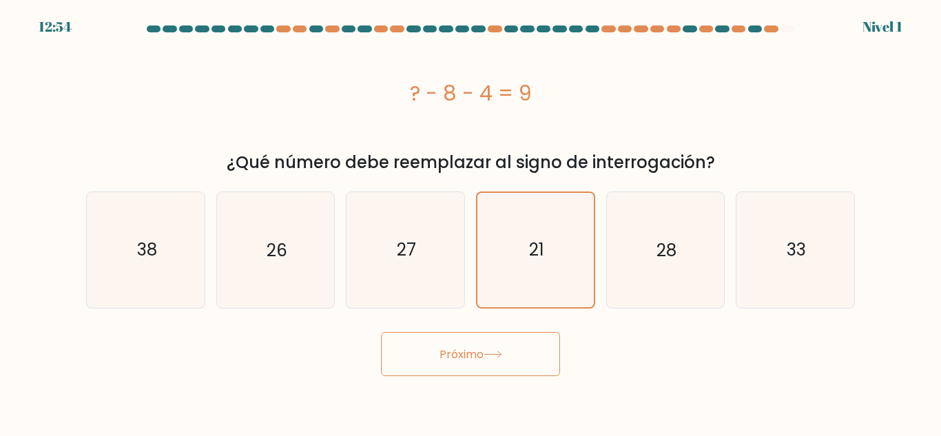
click at [549, 351] on button "Próximo" at bounding box center [470, 354] width 179 height 45
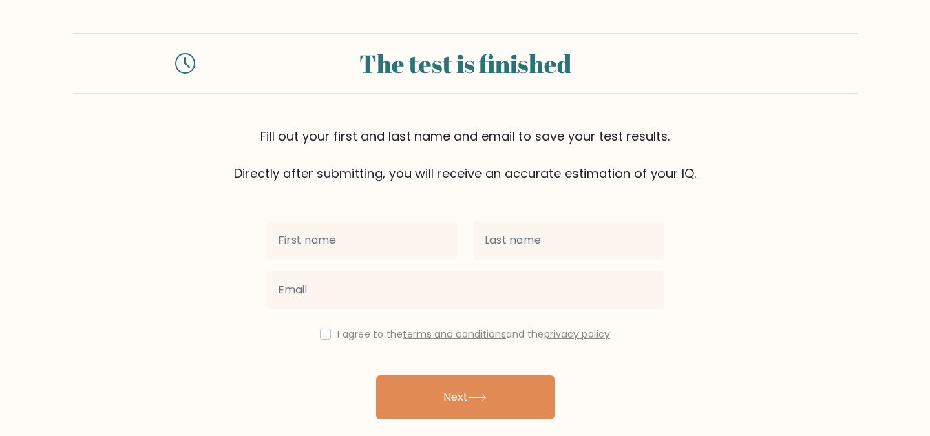
click at [384, 246] on input "text" at bounding box center [362, 240] width 190 height 39
type input "leo"
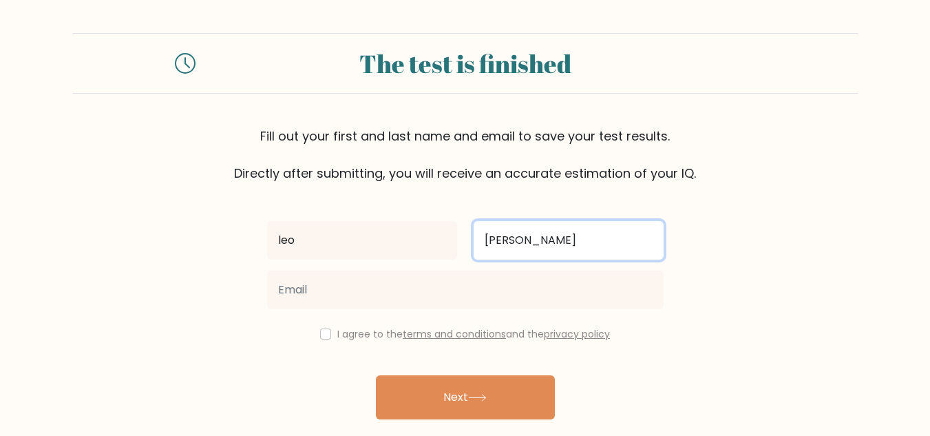
type input "[PERSON_NAME]"
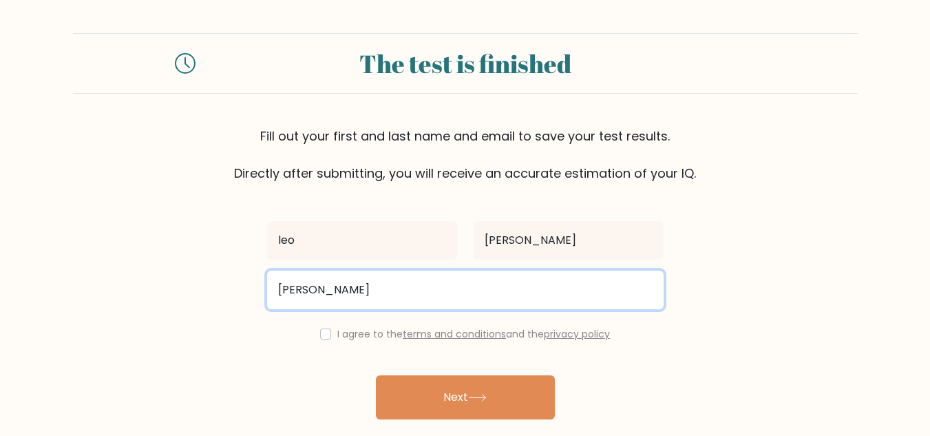
type input "leonardoapaza99@gmail.com"
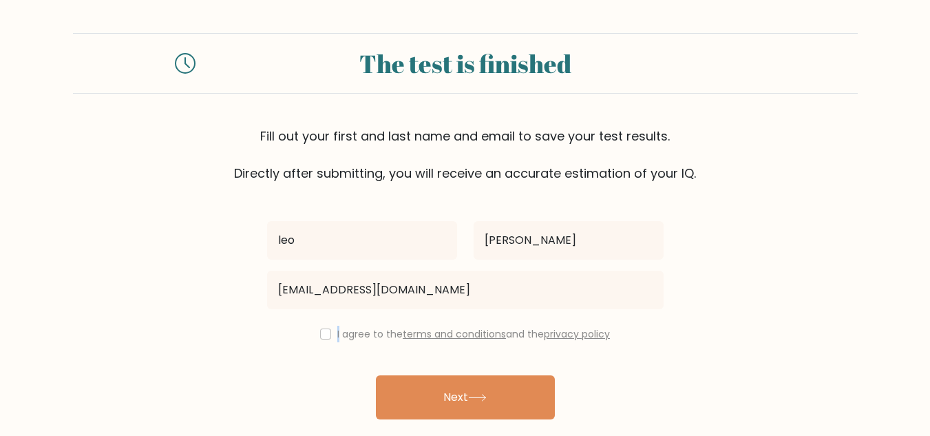
click at [337, 335] on label "I agree to the terms and conditions and the privacy policy" at bounding box center [473, 334] width 273 height 14
click at [382, 371] on div "leo apaza leonardoapaza99@gmail.com I agree to the terms and conditions and the…" at bounding box center [465, 316] width 413 height 268
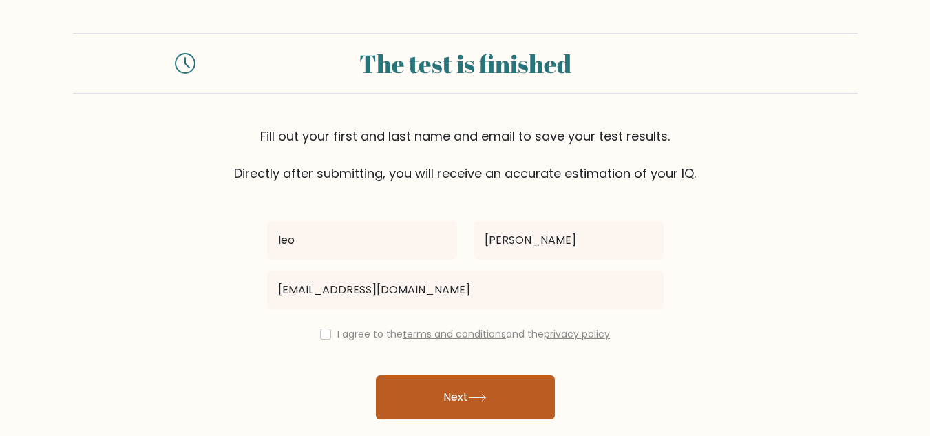
click at [399, 390] on button "Next" at bounding box center [465, 397] width 179 height 44
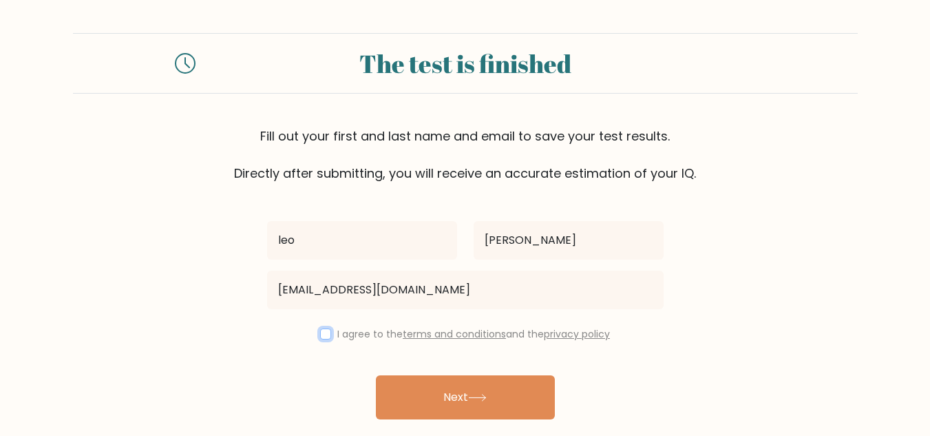
click at [320, 333] on input "checkbox" at bounding box center [325, 333] width 11 height 11
checkbox input "true"
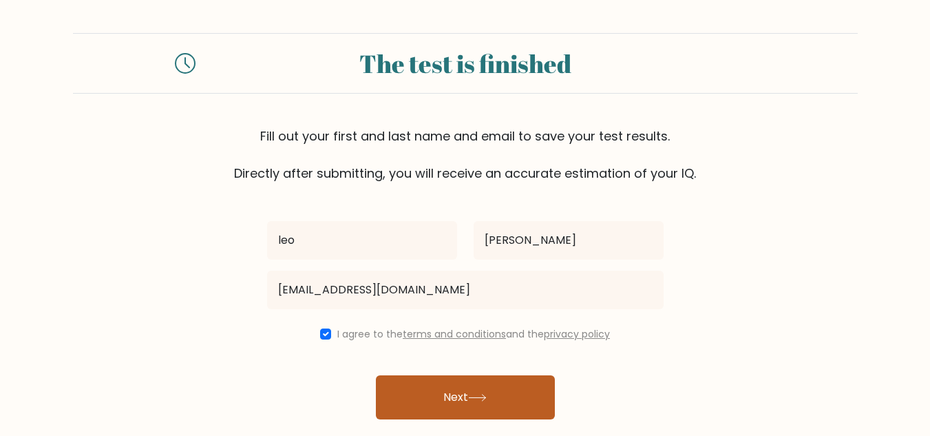
click at [436, 386] on button "Next" at bounding box center [465, 397] width 179 height 44
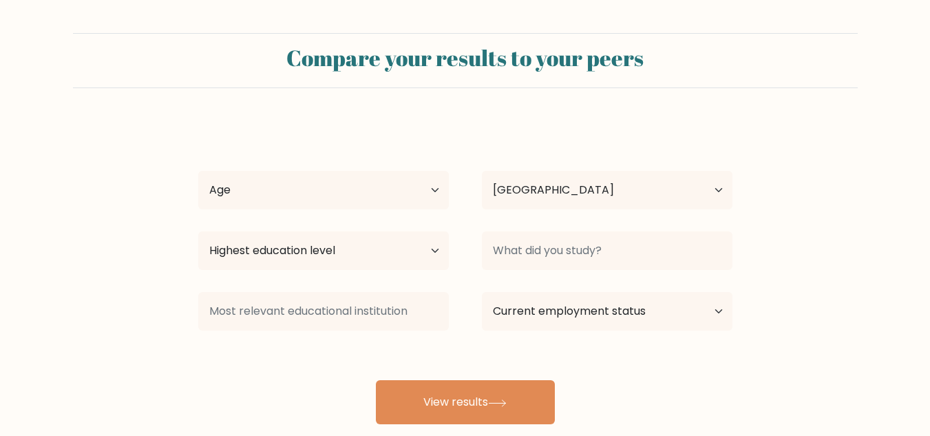
select select "BO"
click at [376, 185] on select "Age Under [DEMOGRAPHIC_DATA] [DEMOGRAPHIC_DATA] [DEMOGRAPHIC_DATA] [DEMOGRAPHIC…" at bounding box center [323, 190] width 251 height 39
select select "25_34"
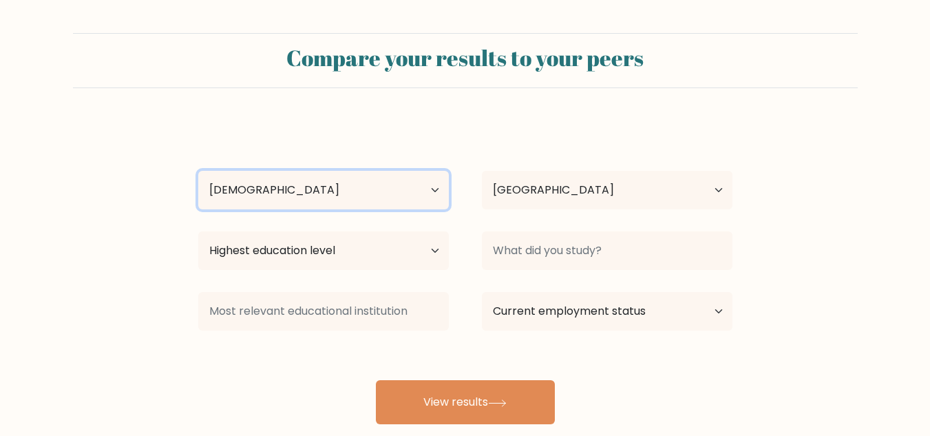
click at [198, 171] on select "Age Under [DEMOGRAPHIC_DATA] [DEMOGRAPHIC_DATA] [DEMOGRAPHIC_DATA] [DEMOGRAPHIC…" at bounding box center [323, 190] width 251 height 39
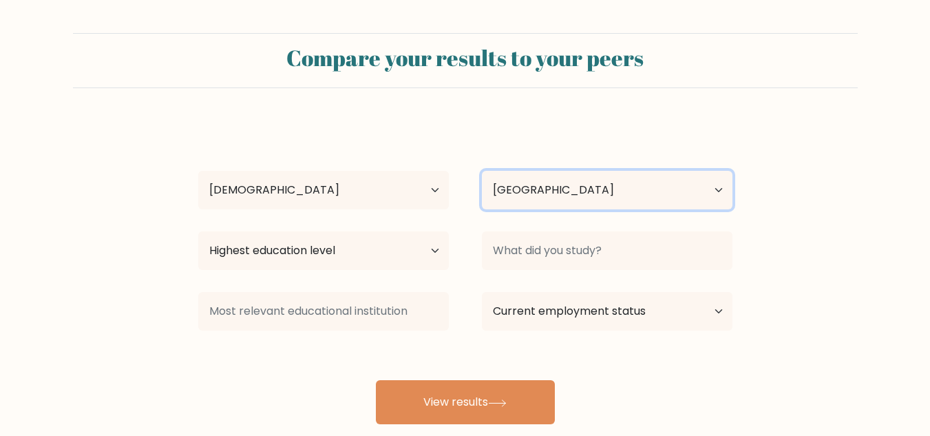
click at [528, 191] on select "Country [GEOGRAPHIC_DATA] [GEOGRAPHIC_DATA] [GEOGRAPHIC_DATA] [US_STATE] [GEOGR…" at bounding box center [607, 190] width 251 height 39
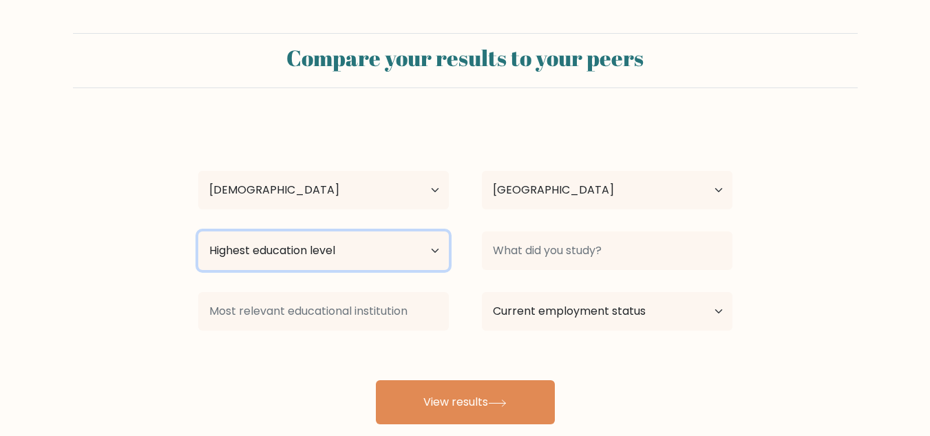
click at [399, 264] on select "Highest education level No schooling Primary Lower Secondary Upper Secondary Oc…" at bounding box center [323, 250] width 251 height 39
drag, startPoint x: 797, startPoint y: 125, endPoint x: 817, endPoint y: 67, distance: 61.6
click at [799, 108] on form "Compare your results to your peers [PERSON_NAME] Age Under [DEMOGRAPHIC_DATA] […" at bounding box center [465, 228] width 930 height 391
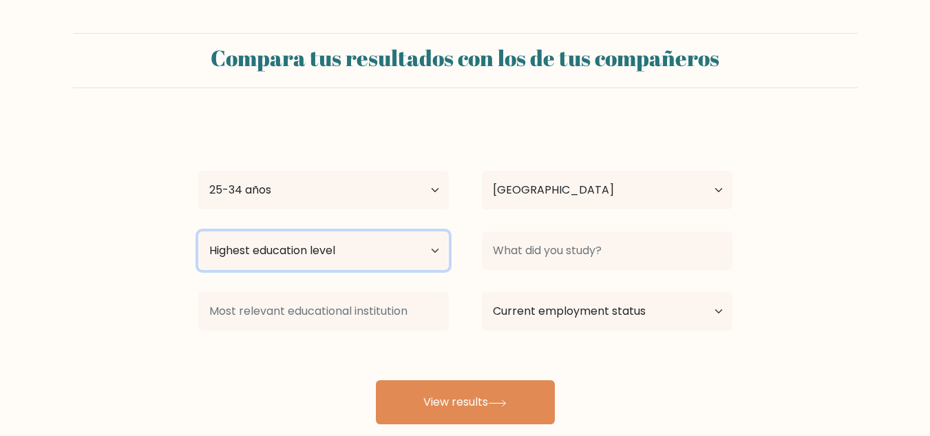
click at [329, 248] on select "Highest education level Sin escolarización Primario Secundaria inferior Secunda…" at bounding box center [323, 250] width 251 height 39
select select "bachelors_degree"
click at [198, 231] on select "Nivel educativo más alto Sin escolarización Primario Secundaria inferior Secund…" at bounding box center [323, 250] width 251 height 39
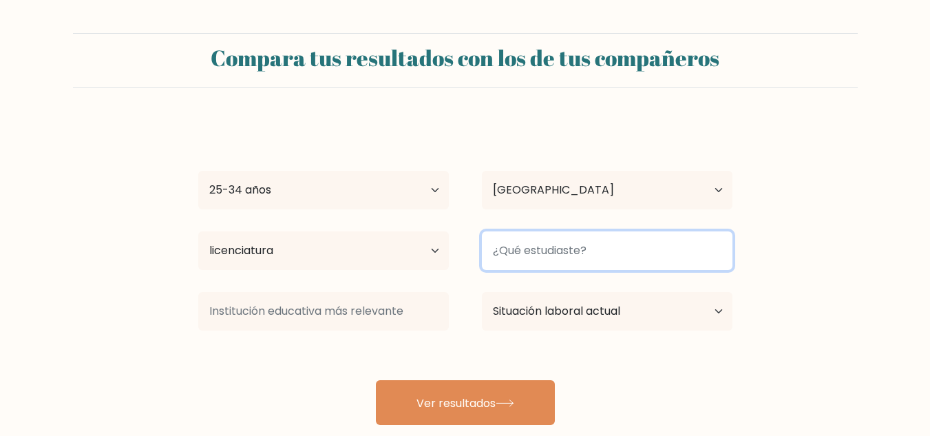
click at [591, 259] on input at bounding box center [607, 250] width 251 height 39
type input "economia"
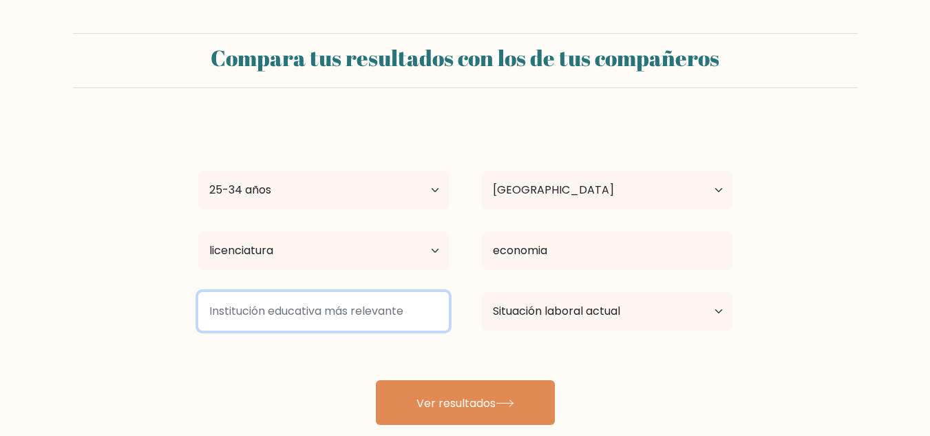
click at [372, 302] on input at bounding box center [323, 311] width 251 height 39
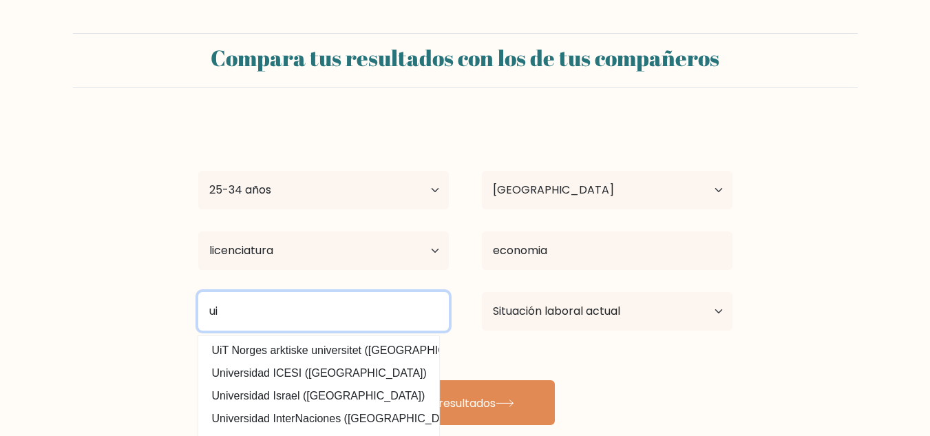
type input "u"
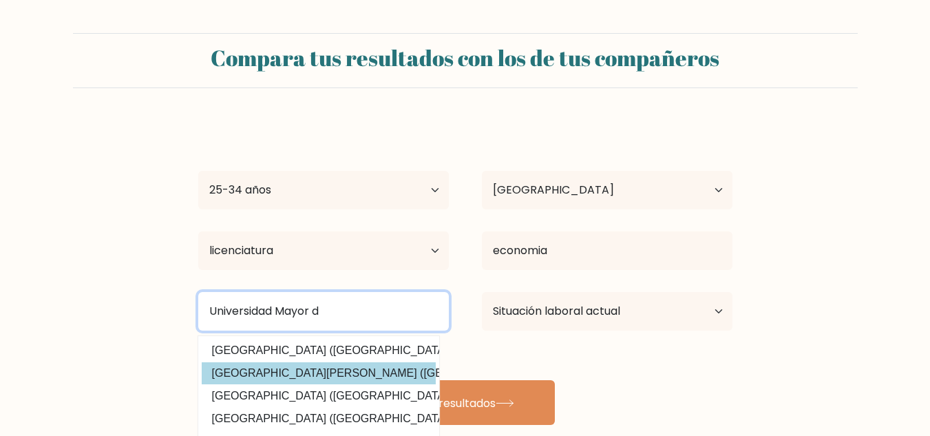
type input "Universidad Mayor d"
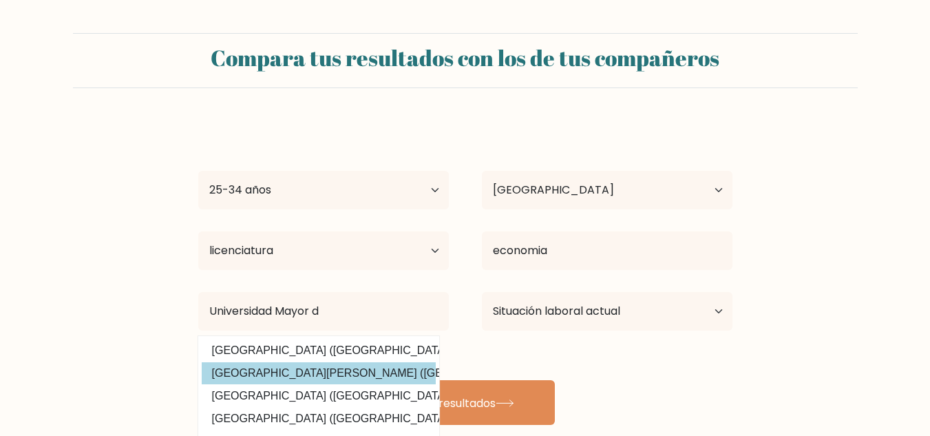
click at [388, 370] on div "leo apaza Edad menores de 18 años 18-24 años 25-34 años 35-44 años 45-54 años 5…" at bounding box center [465, 273] width 551 height 304
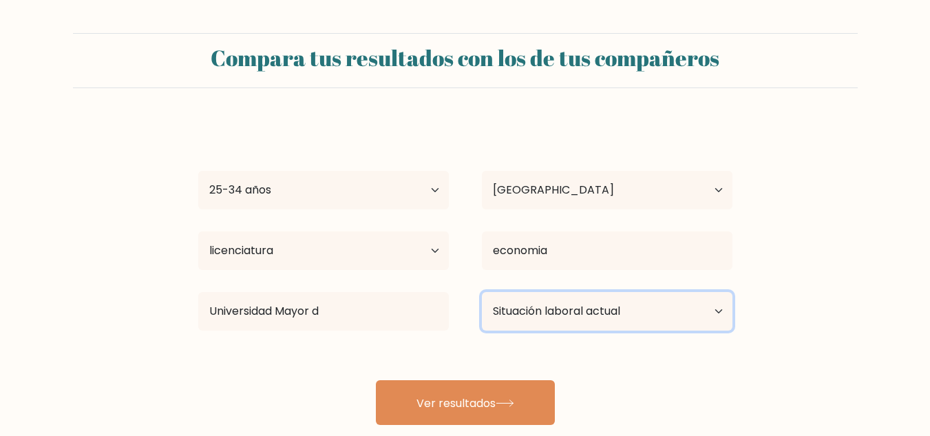
click at [574, 315] on select "Situación laboral actual Empleado Alumno Jubilado Otro/prefiero no responder" at bounding box center [607, 311] width 251 height 39
select select "other"
click at [482, 292] on select "Situación laboral actual Empleado Alumno Jubilado Otro/prefiero no responder" at bounding box center [607, 311] width 251 height 39
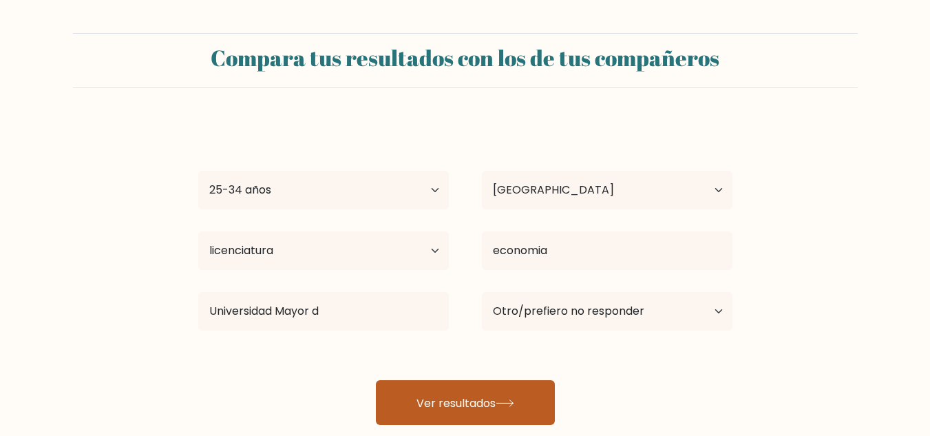
click at [507, 397] on button "Ver resultados" at bounding box center [465, 402] width 179 height 45
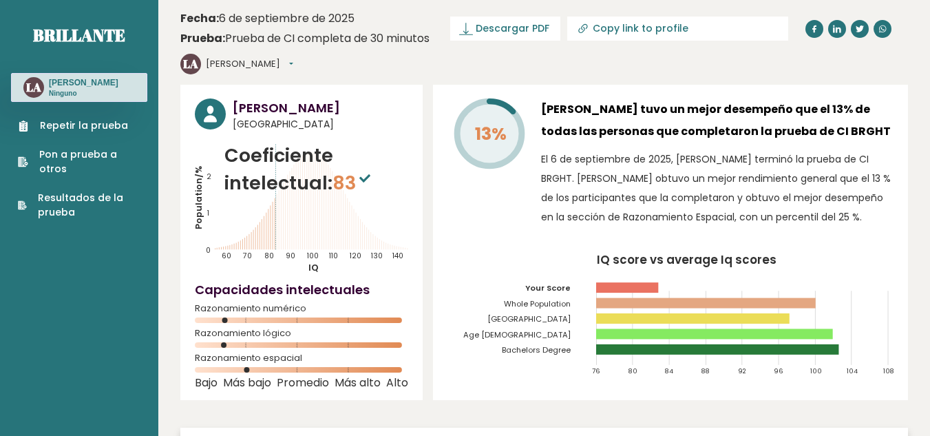
click at [498, 206] on div "13%" at bounding box center [489, 165] width 83 height 135
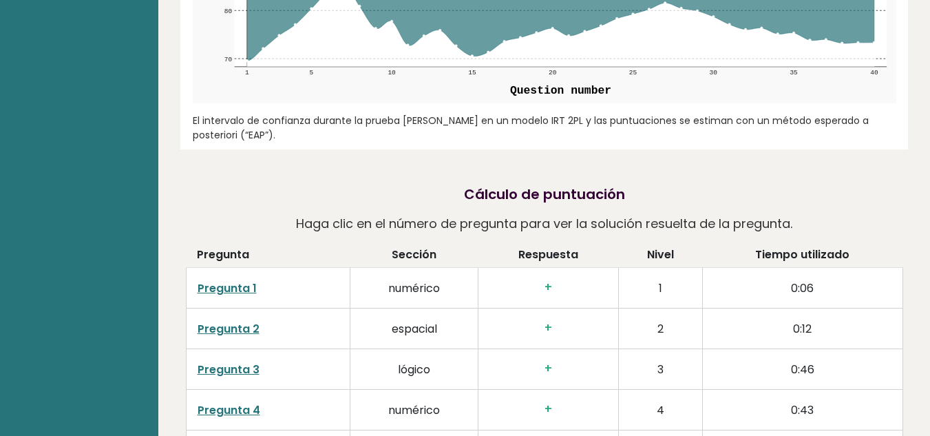
scroll to position [2341, 0]
